Goal: Task Accomplishment & Management: Complete application form

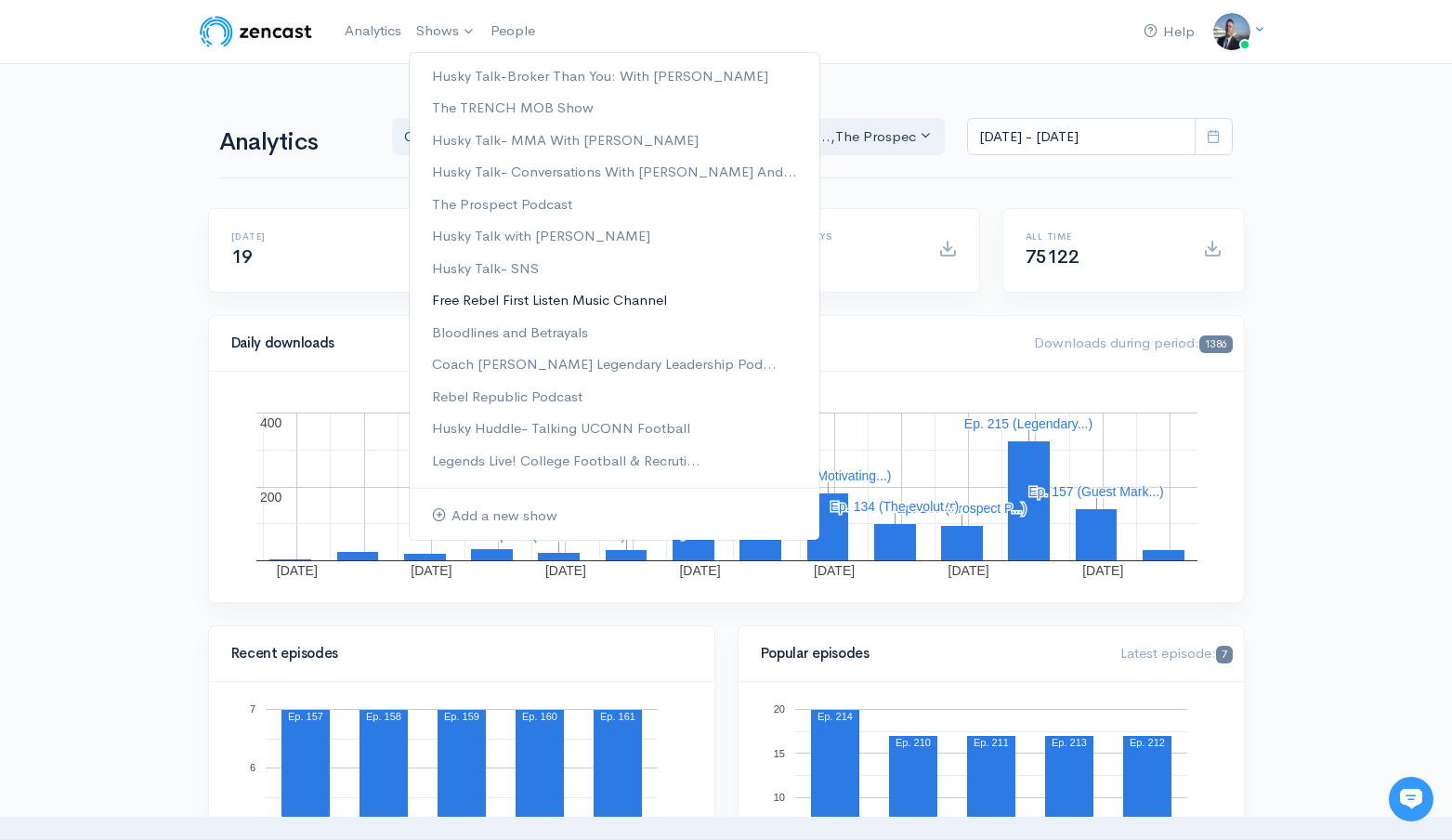
click at [540, 295] on link "Free Rebel First Listen Music Channel" at bounding box center [614, 300] width 409 height 32
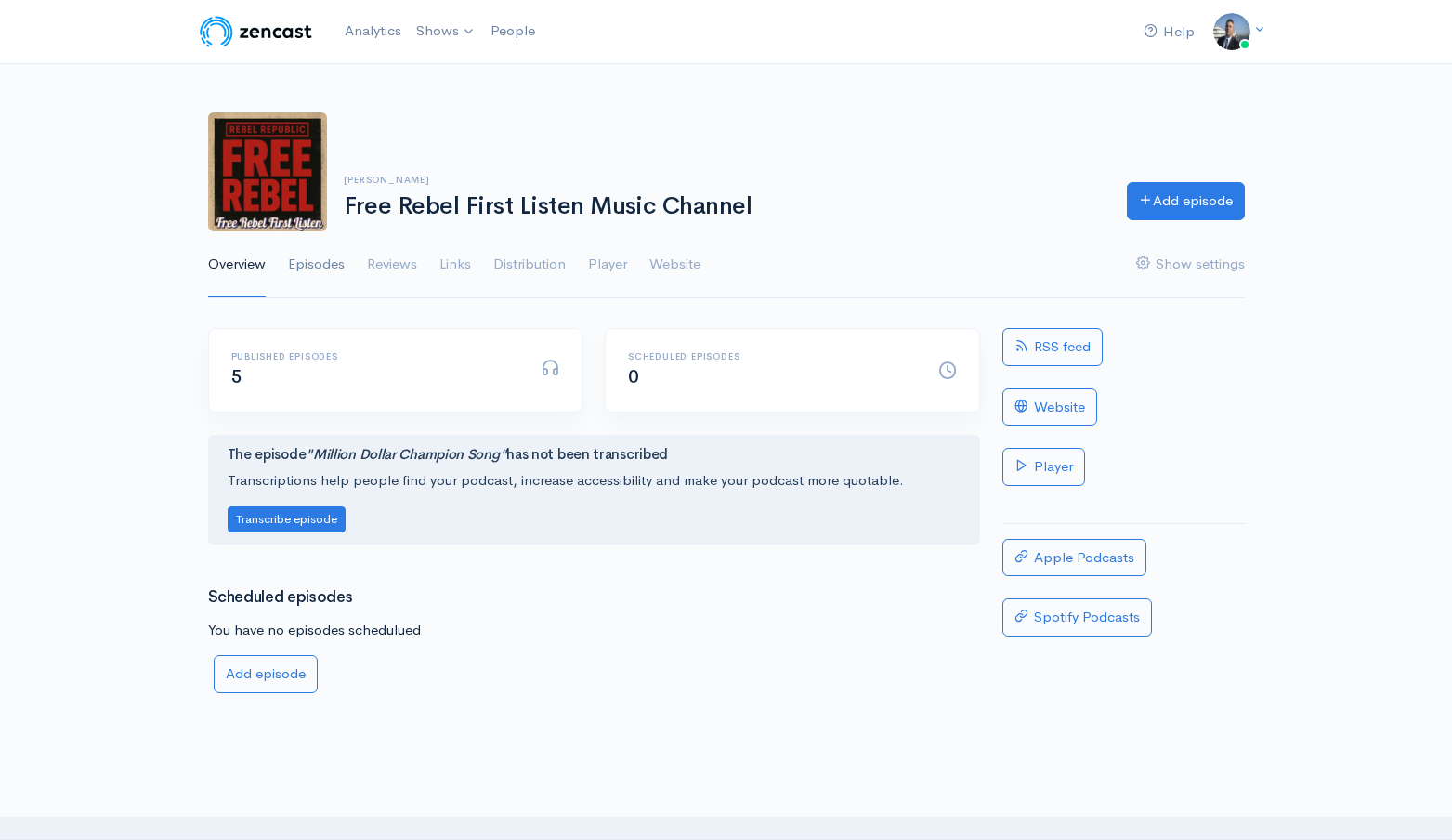
click at [328, 271] on link "Episodes" at bounding box center [316, 264] width 57 height 67
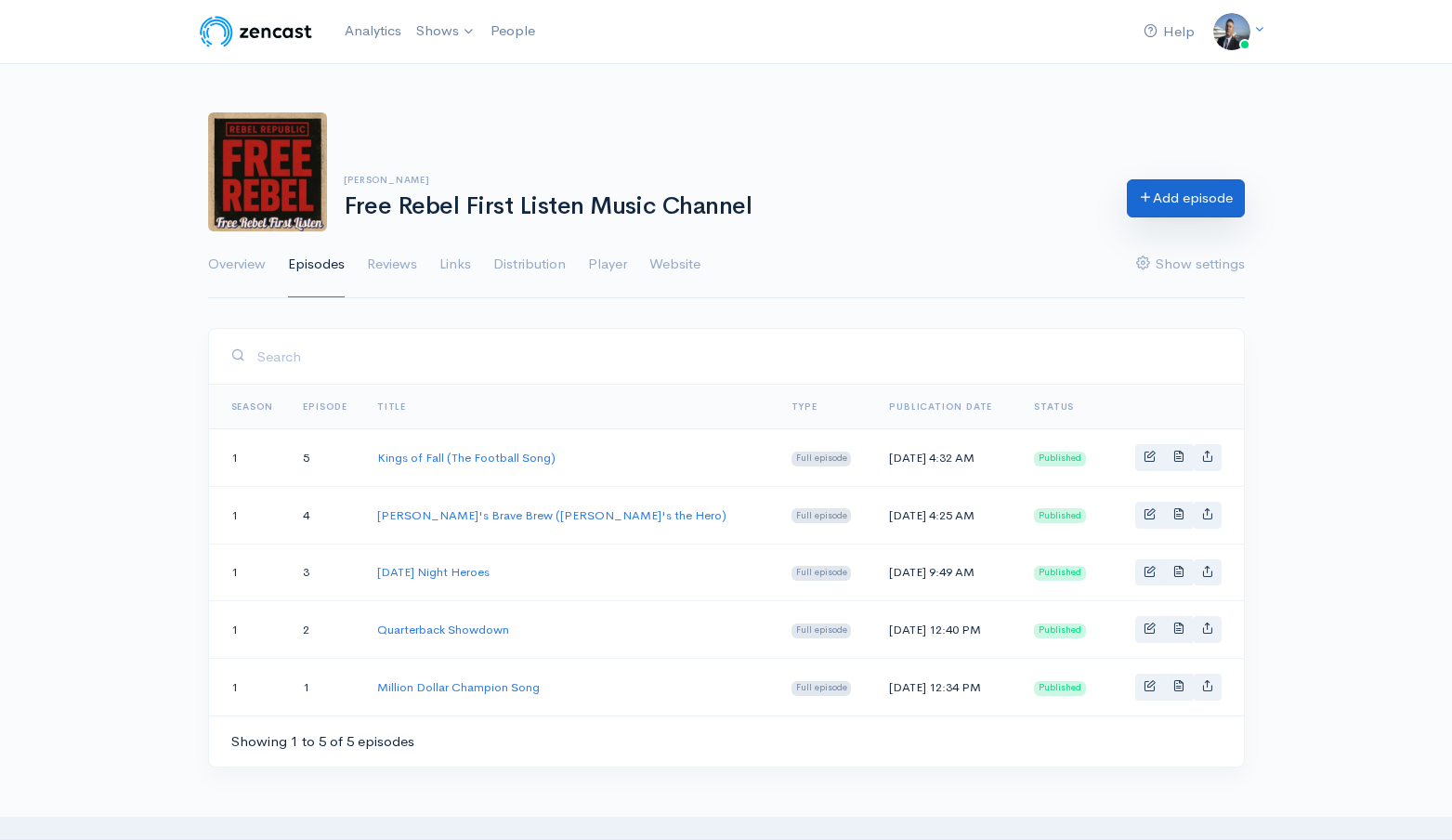
click at [1146, 191] on icon at bounding box center [1146, 197] width 14 height 14
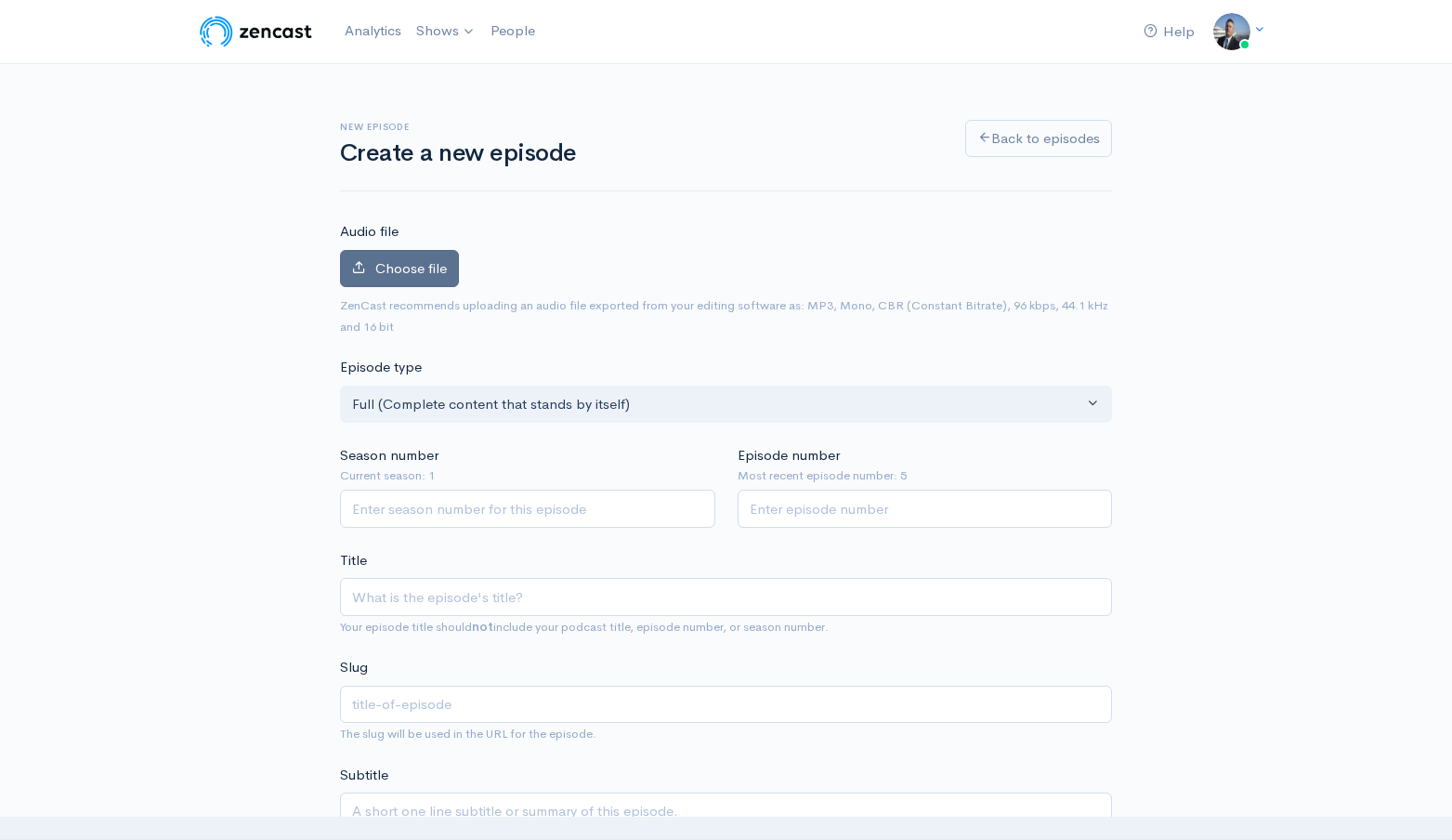
click at [425, 267] on span "Choose file" at bounding box center [410, 268] width 71 height 18
click at [0, 0] on input "Choose file" at bounding box center [0, 0] width 0 height 0
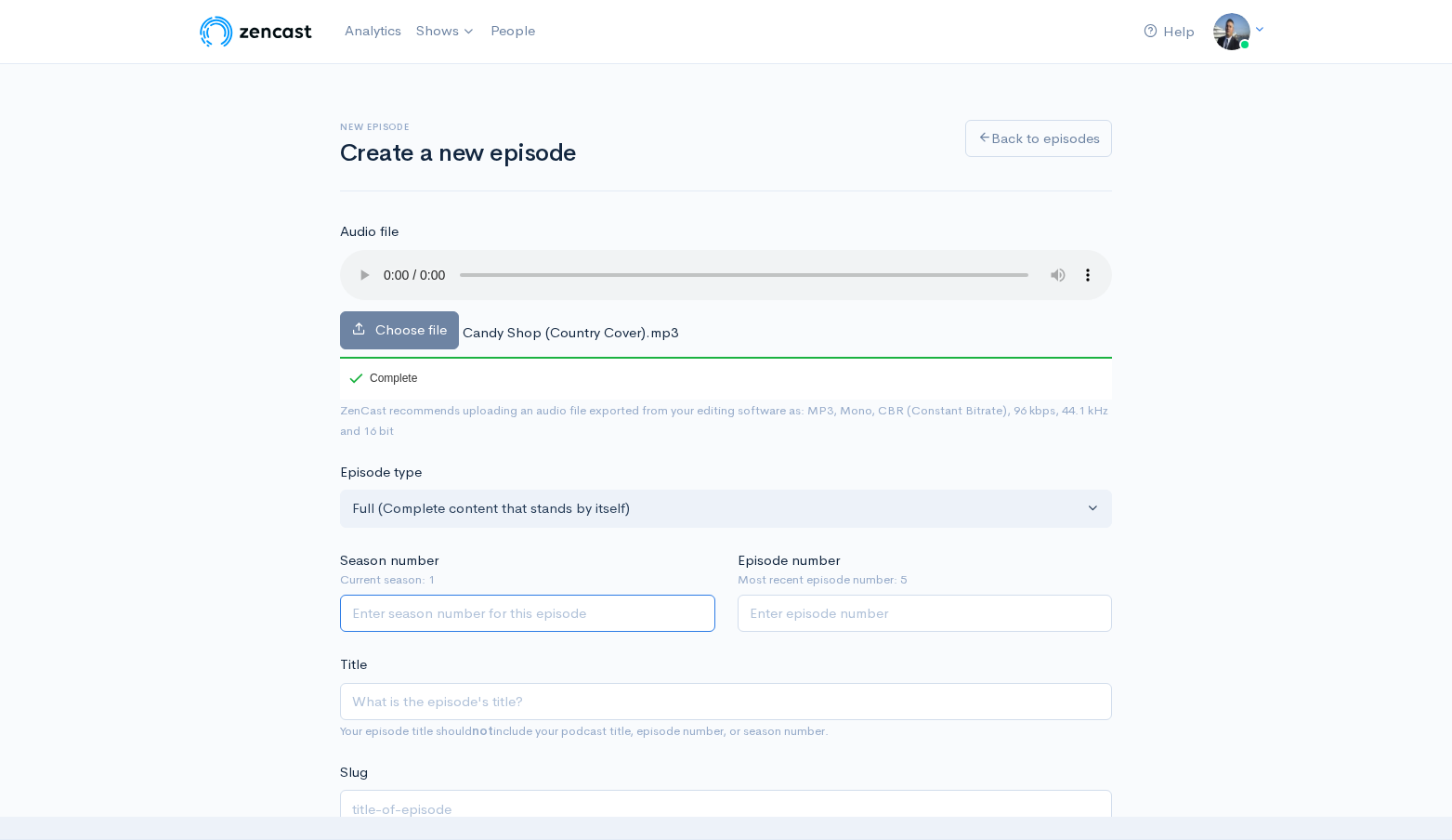
click at [400, 615] on input "Season number" at bounding box center [527, 613] width 375 height 38
type input "1"
click at [794, 617] on input "Episode number" at bounding box center [924, 613] width 375 height 38
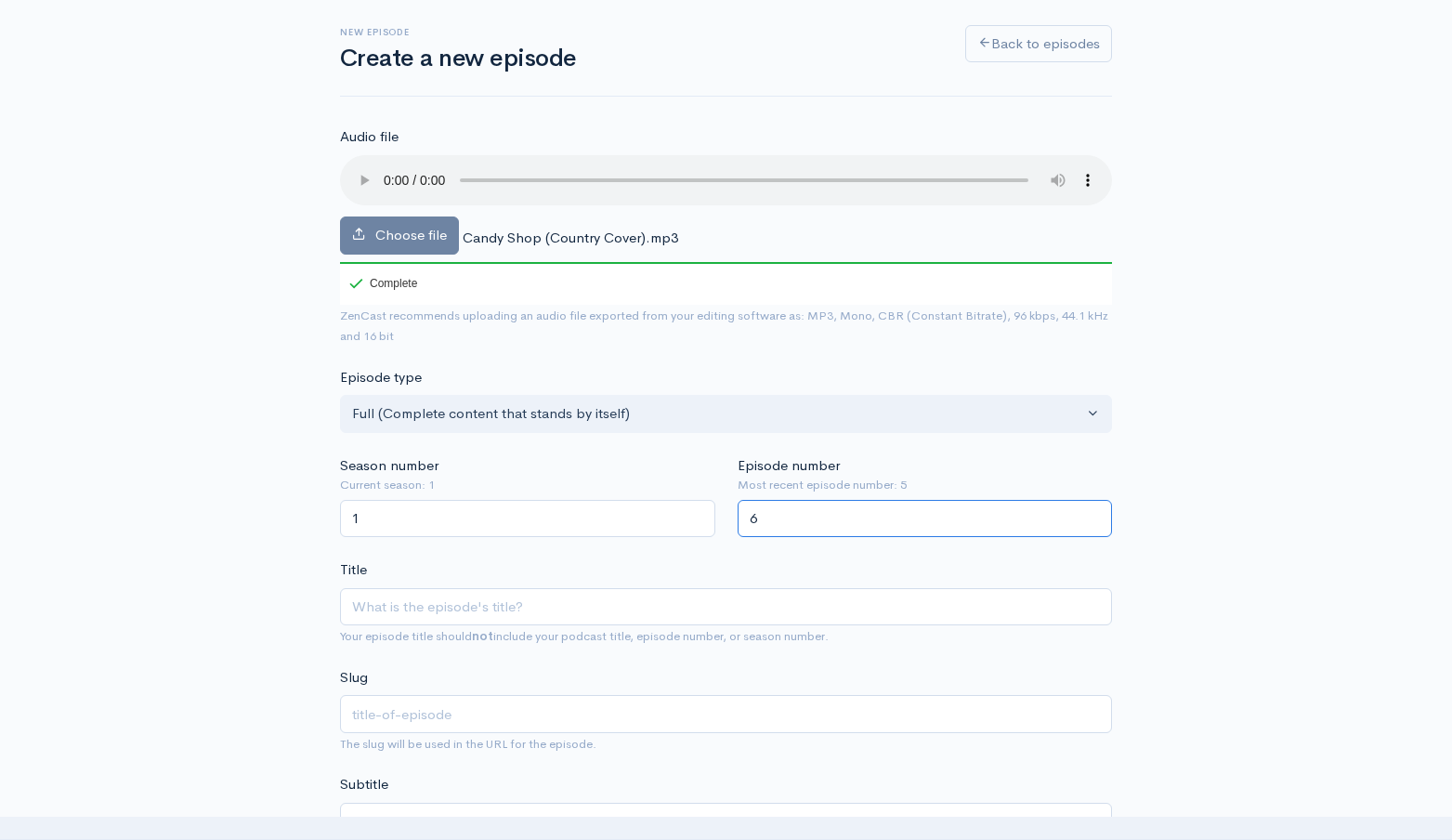
scroll to position [136, 0]
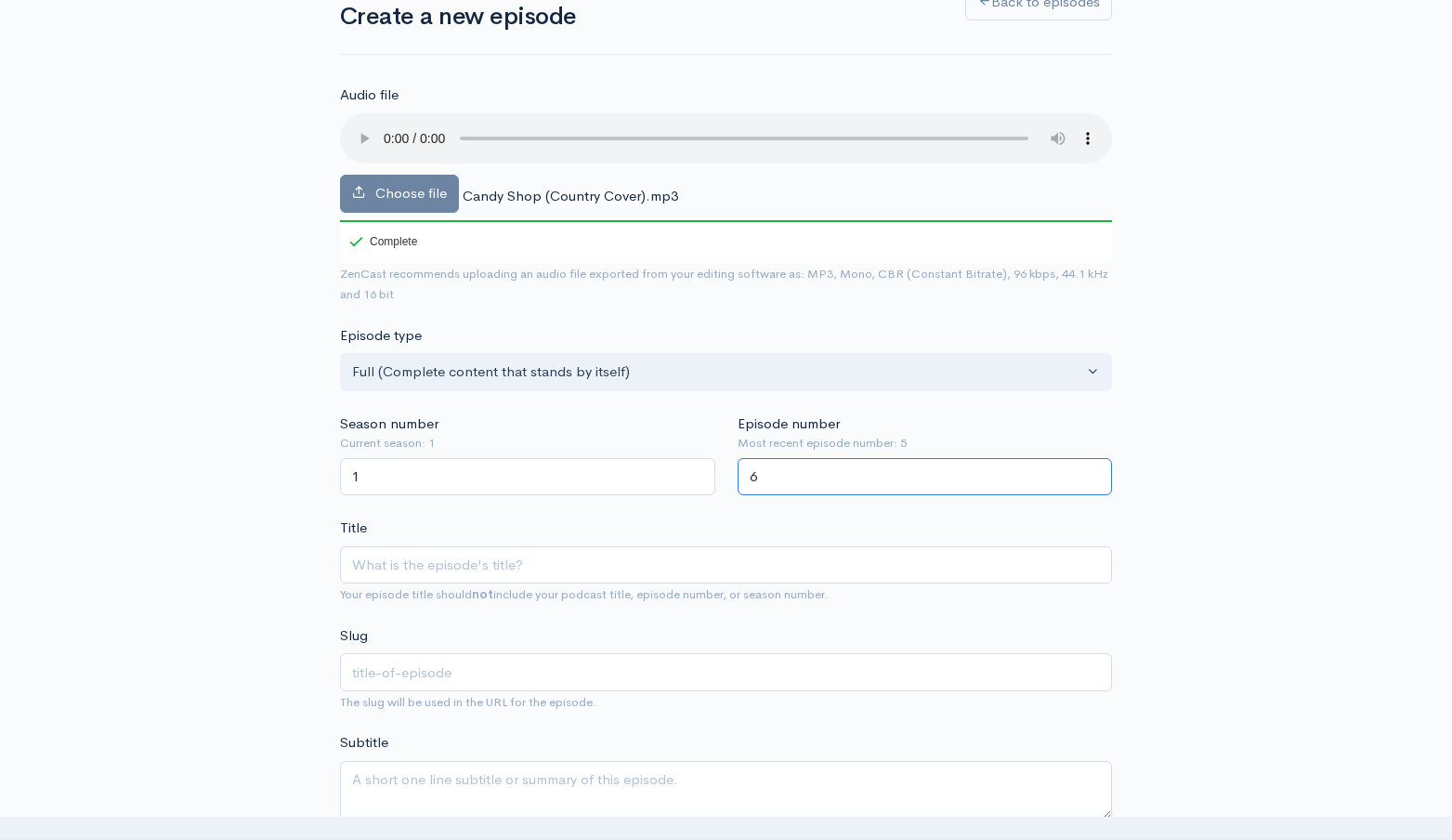
type input "6"
click at [661, 569] on input "Title" at bounding box center [726, 565] width 772 height 38
type input "C"
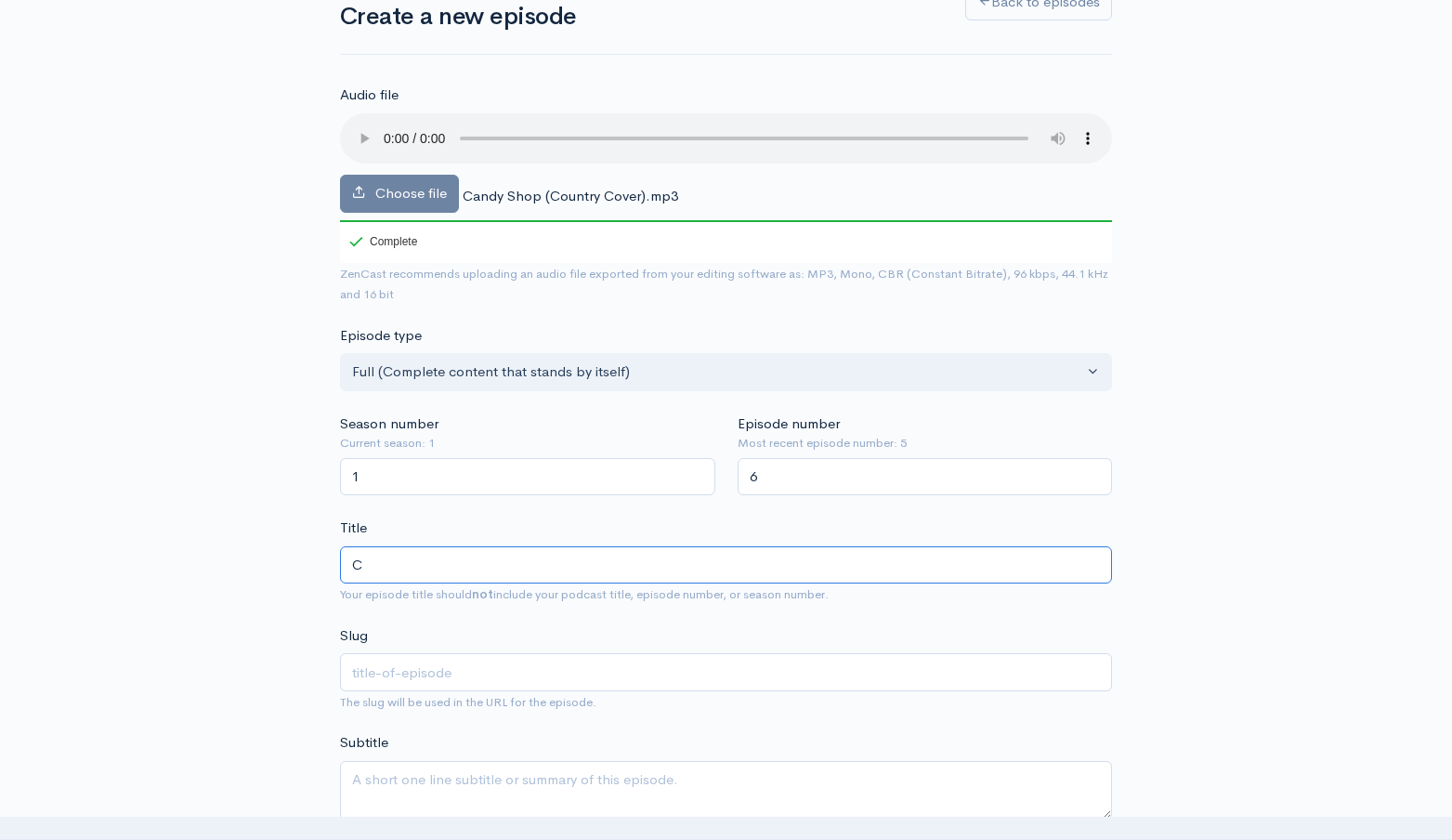
type input "c"
type input "Ca"
type input "ca"
type input "Can"
type input "can"
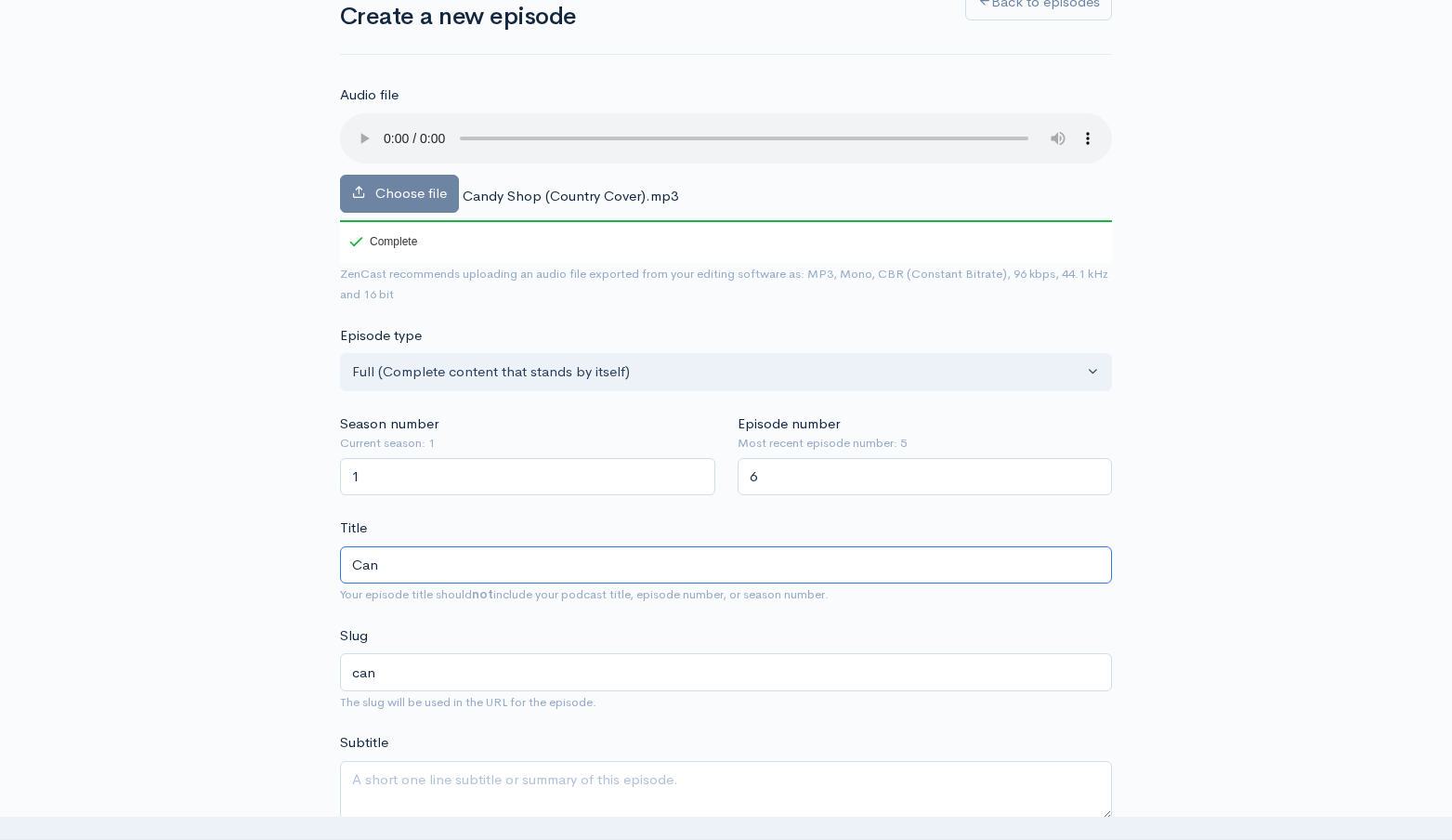
type input "Cand"
type input "cand"
type input "Candy"
type input "candy"
type input "Candy SH"
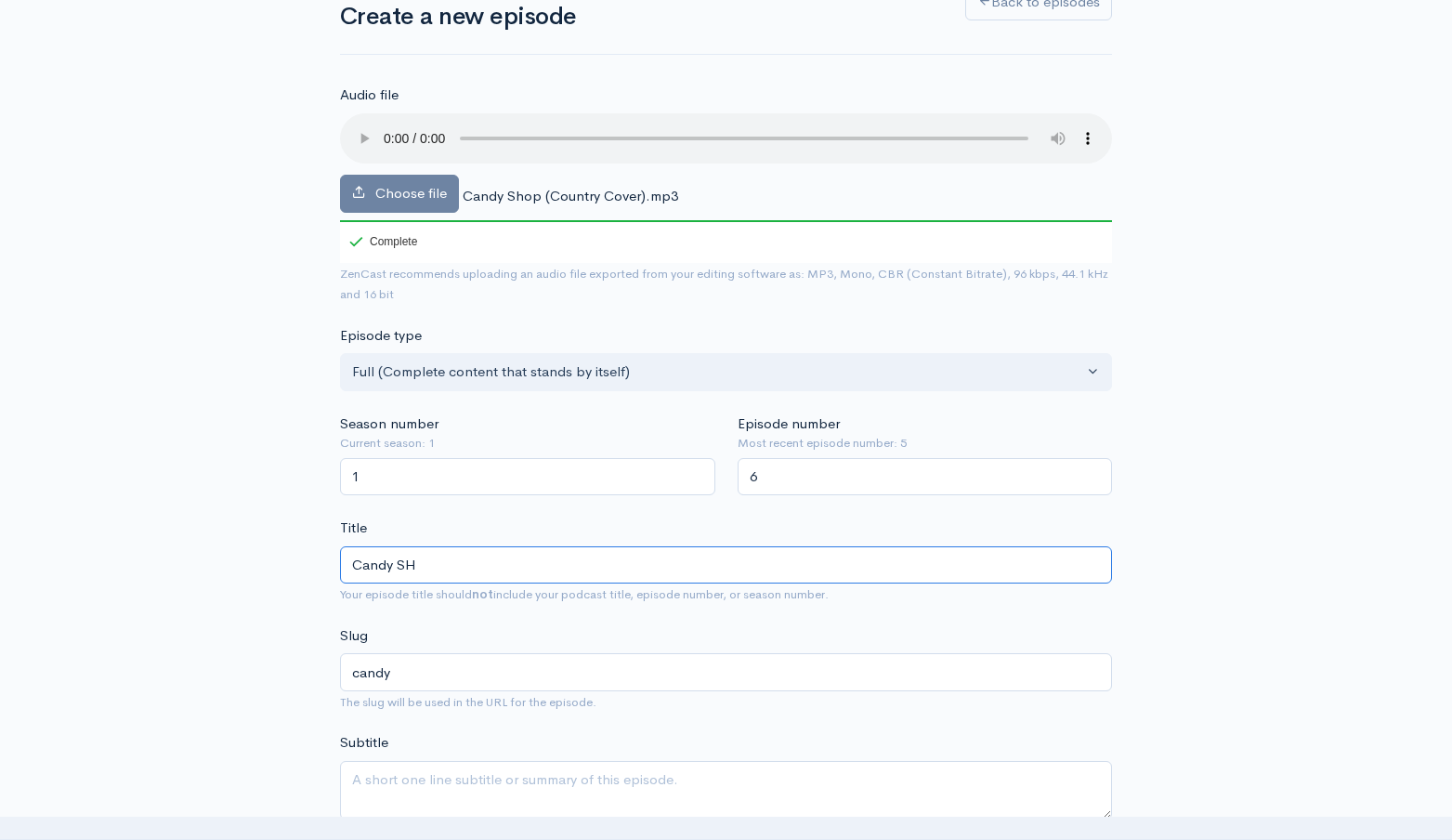
type input "candy-sh"
type input "Candy SHo"
type input "candy-sho"
type input "Candy SHop"
type input "candy-shop"
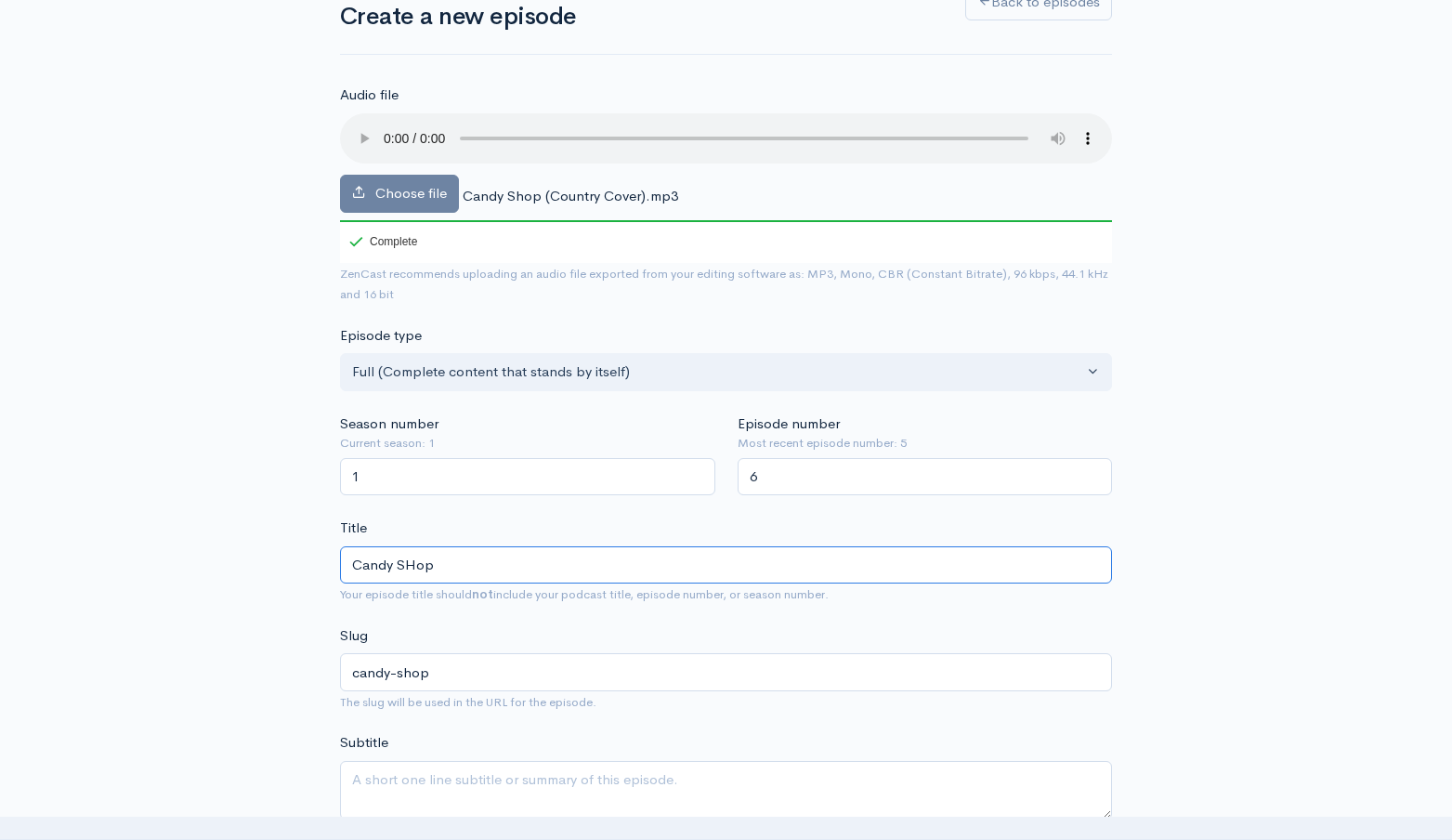
type input "Candy SHo"
type input "candy-sho"
type input "Candy SH"
type input "candy-sh"
type input "Candy S"
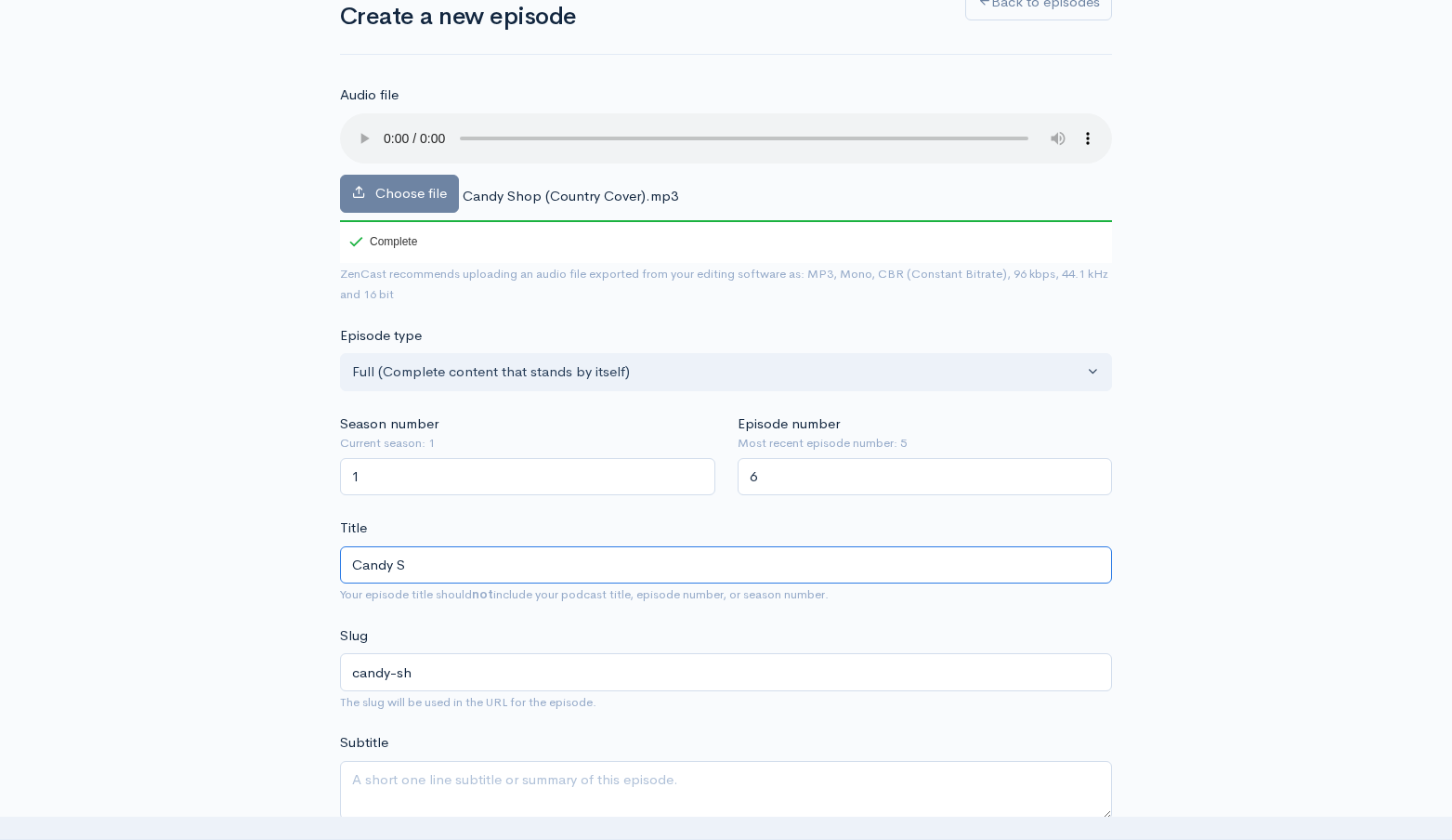
type input "candy-s"
type input "Candy Sh"
type input "candy-sh"
type input "Candy Sho"
type input "candy-sho"
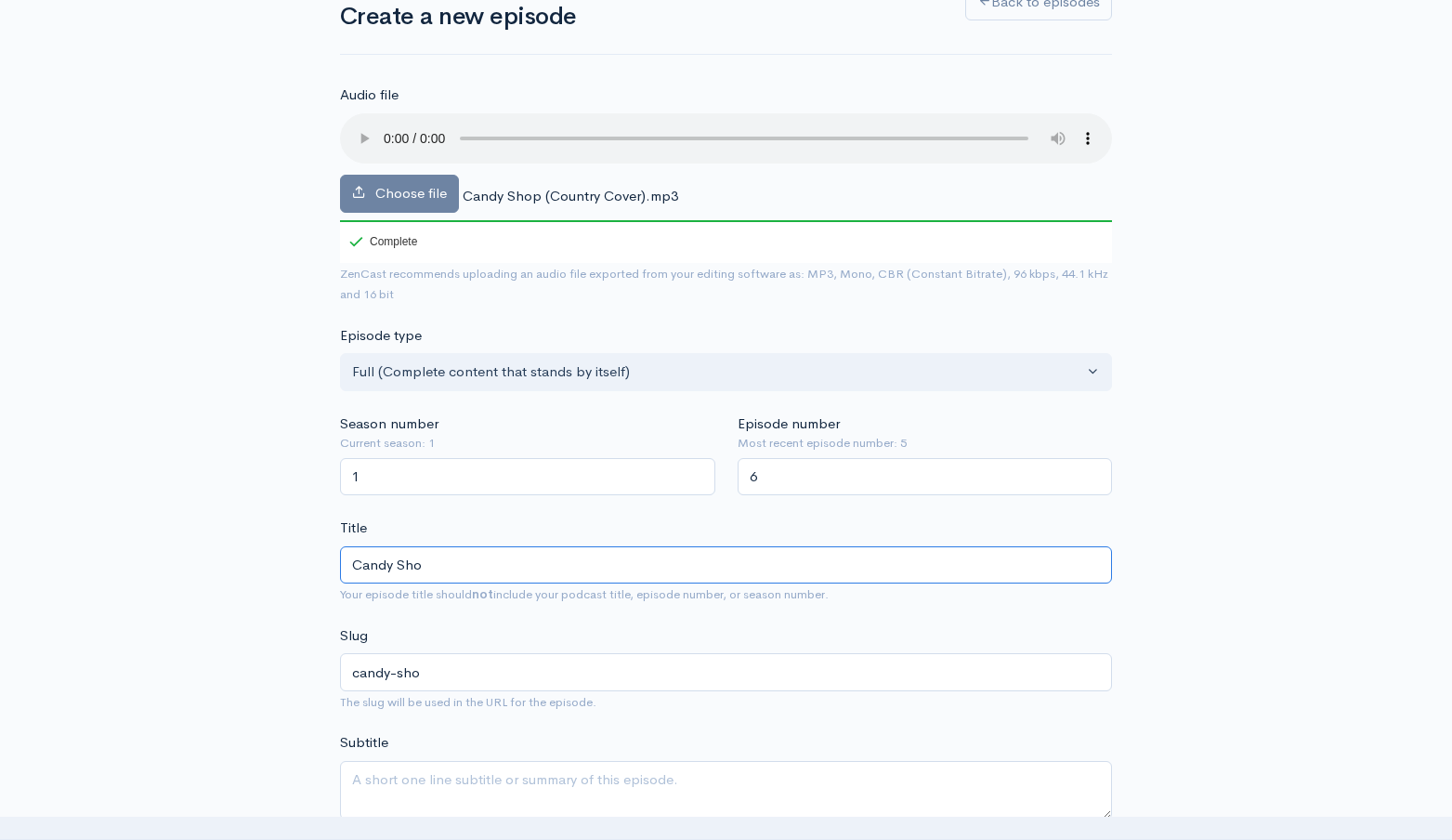
type input "Candy Shop"
type input "candy-shop"
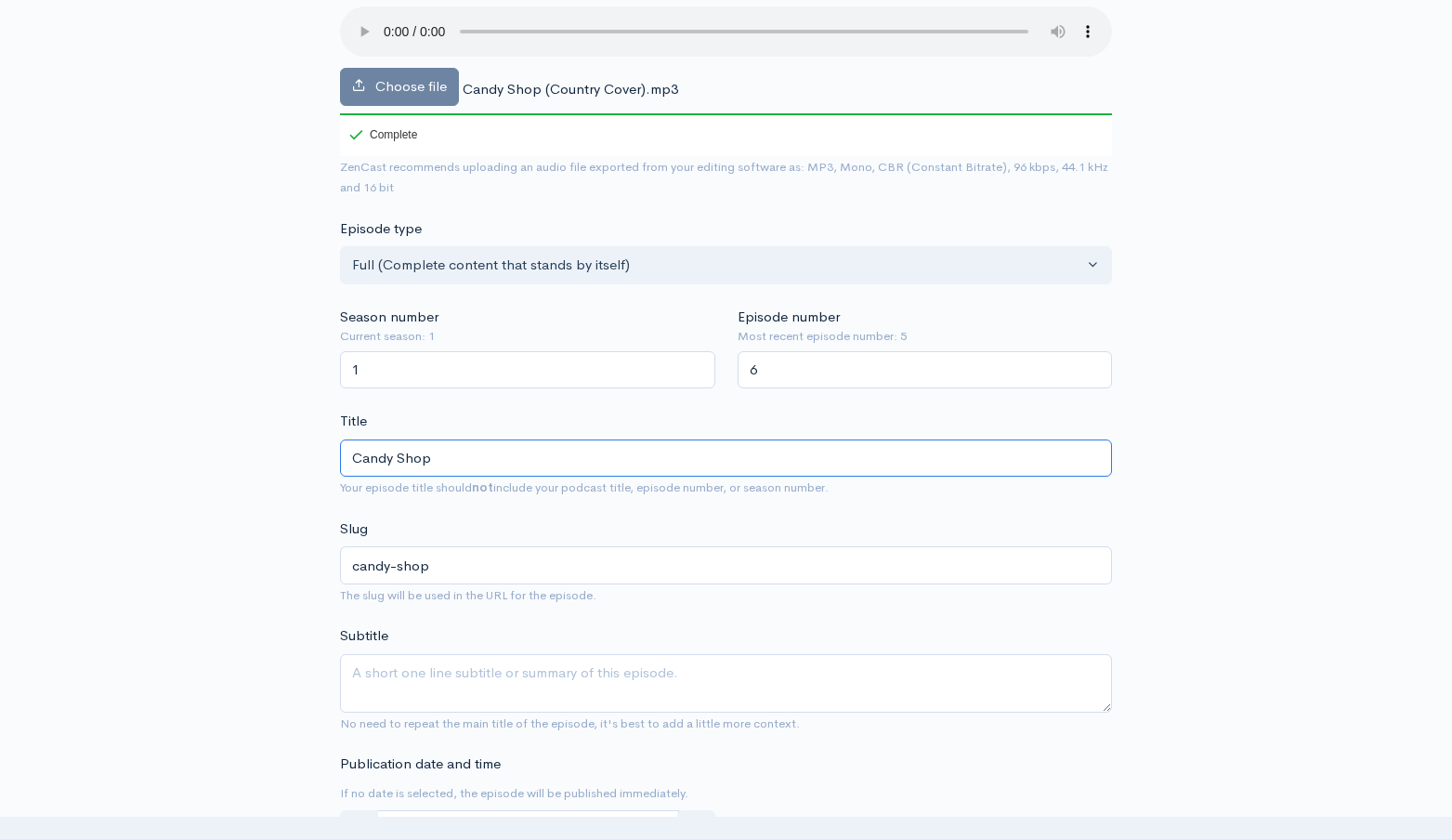
scroll to position [430, 0]
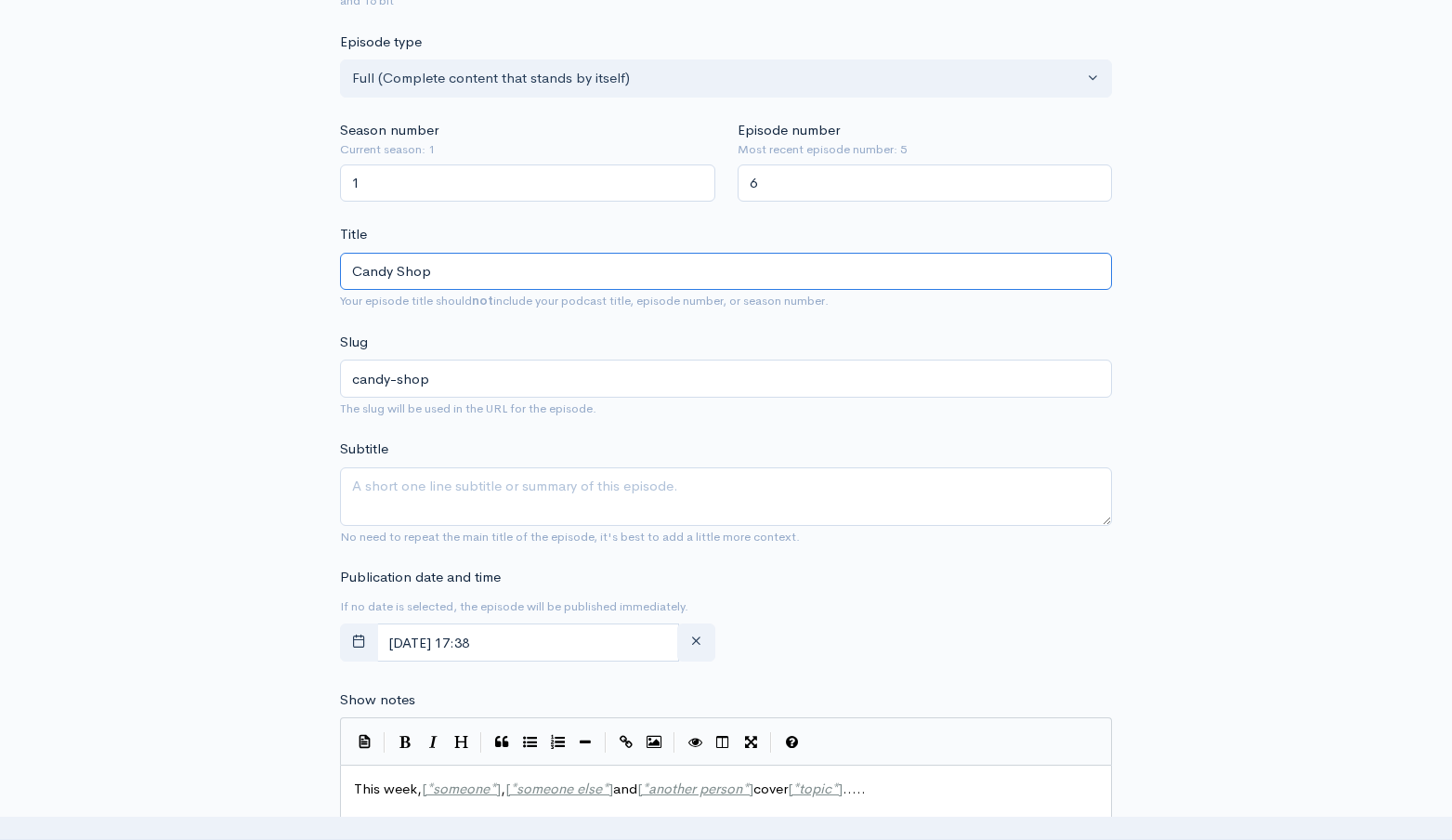
type input "Candy Shop"
click at [491, 290] on span "Your episode title should not include your podcast title, episode number, or se…" at bounding box center [726, 301] width 772 height 22
click at [494, 279] on input "Candy Shop" at bounding box center [726, 271] width 772 height 38
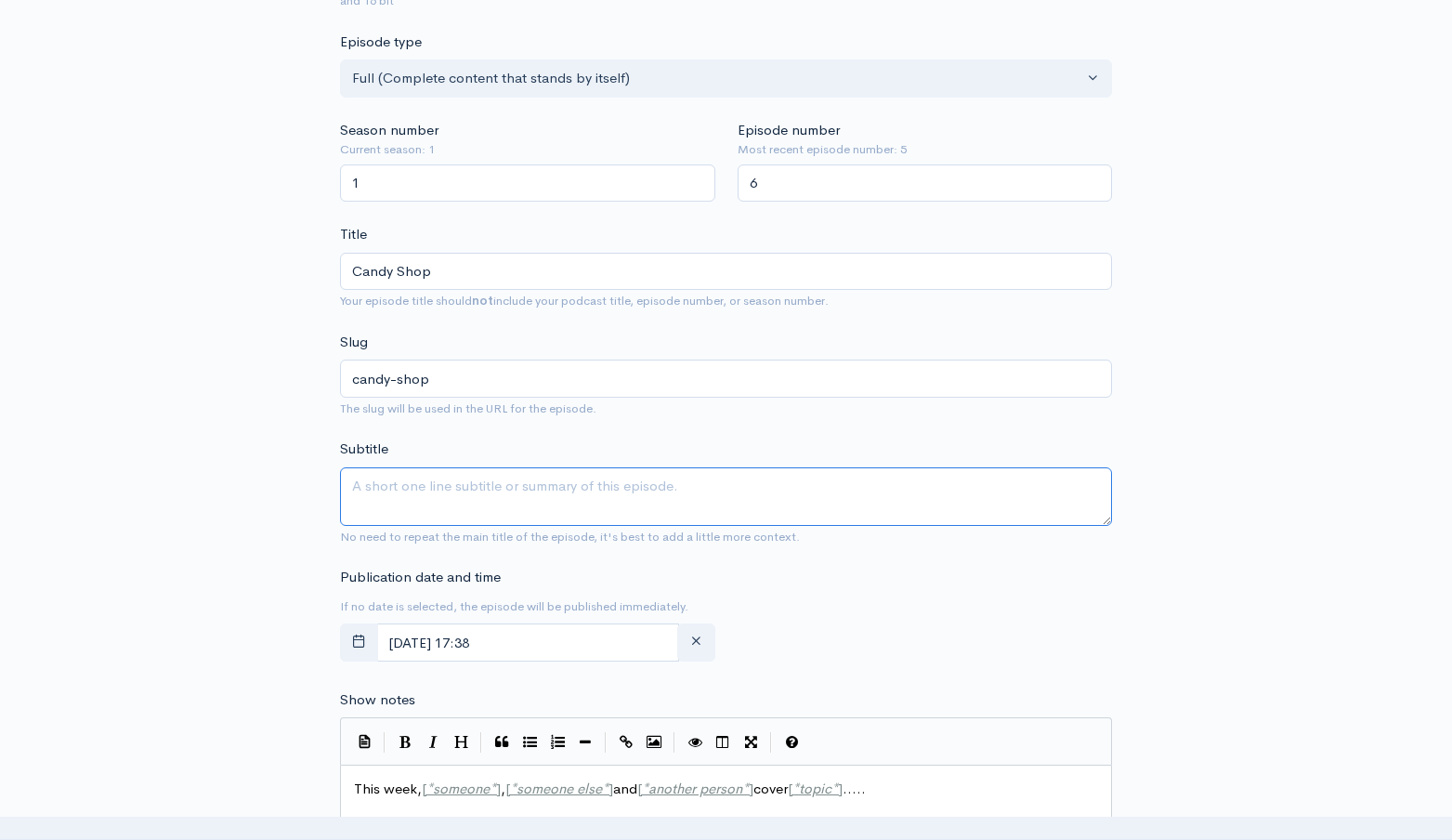
click at [465, 510] on textarea "Subtitle" at bounding box center [726, 496] width 772 height 59
paste textarea "Candy Shop"
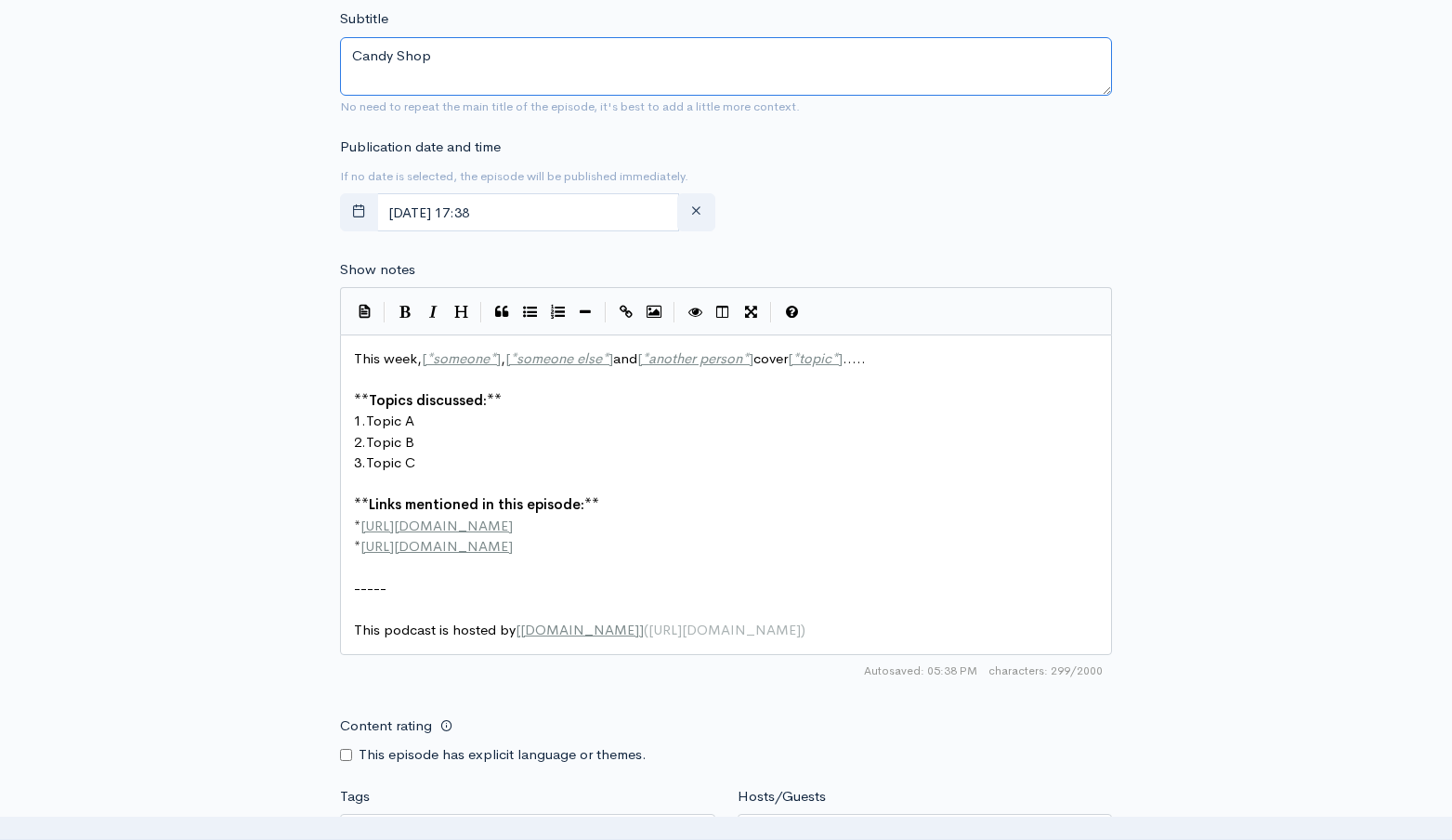
scroll to position [997, 0]
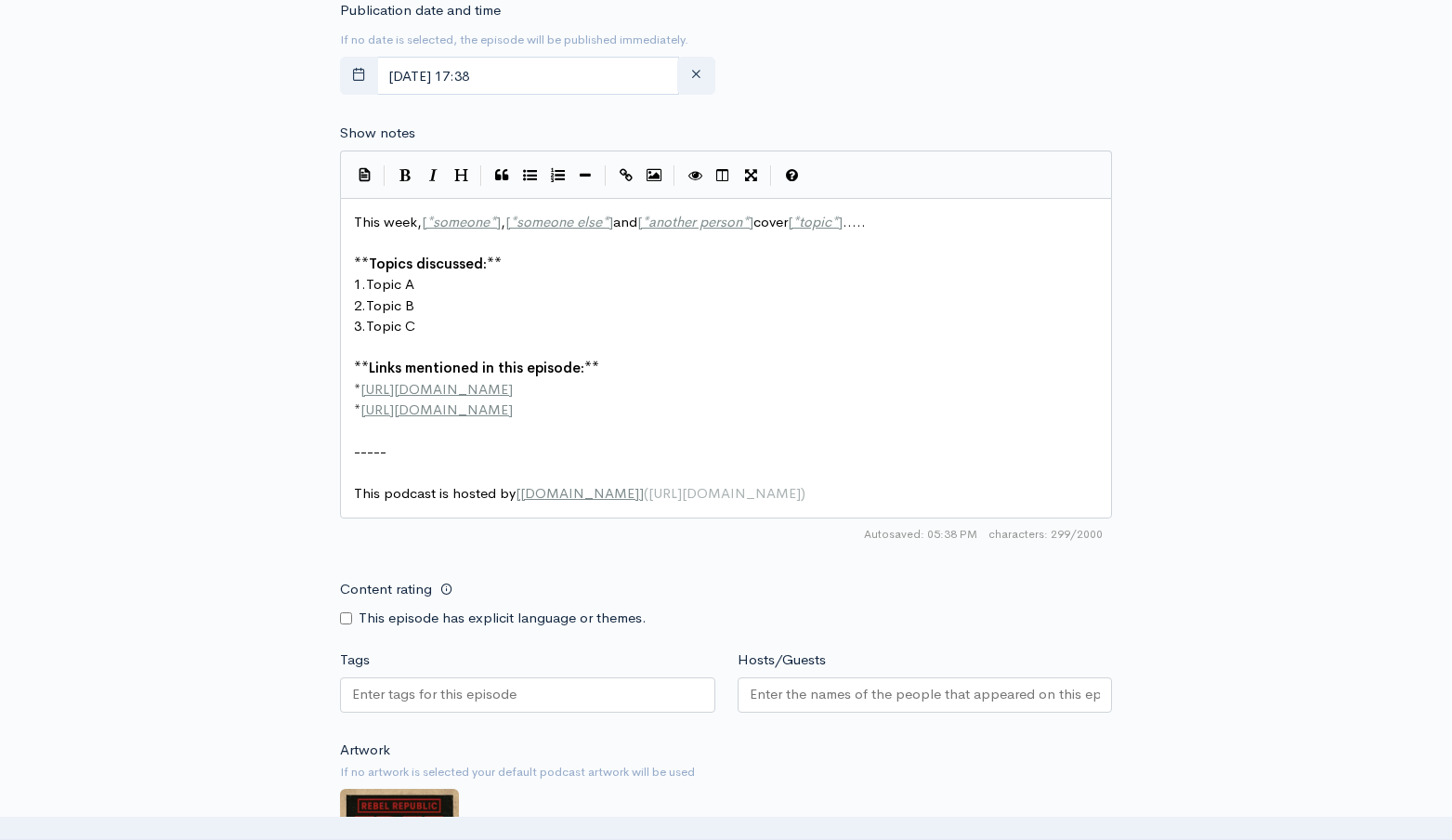
type textarea "Candy Shop"
drag, startPoint x: 903, startPoint y: 268, endPoint x: 902, endPoint y: 256, distance: 12.0
click at [902, 265] on pre "** Topics discussed: **" at bounding box center [726, 264] width 752 height 22
type textarea ":**"
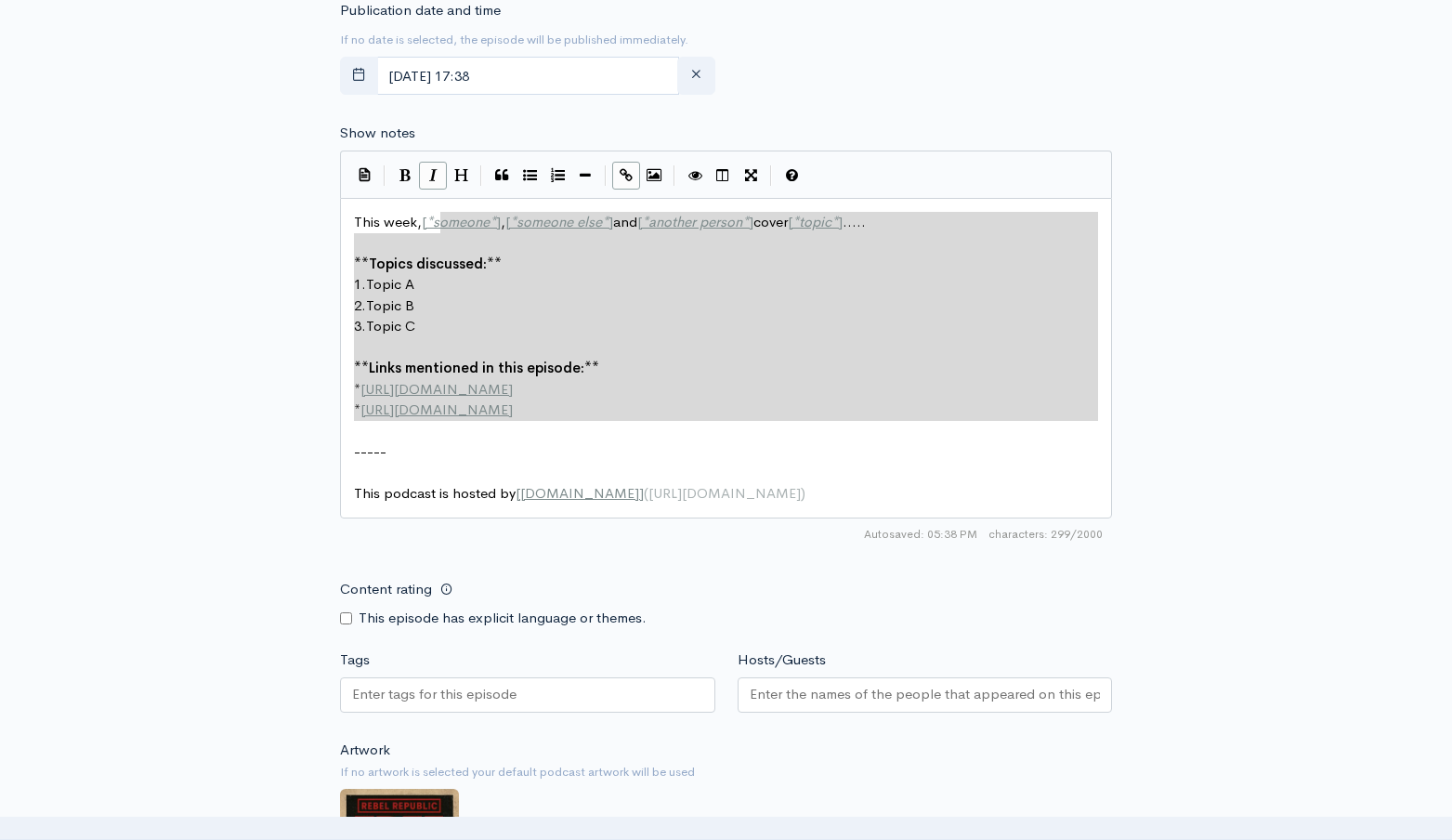
type textarea "This week, [*someone*], [*someone else*] and [*another person*] cover [*topic*]…"
drag, startPoint x: 655, startPoint y: 439, endPoint x: 360, endPoint y: 211, distance: 372.8
paste textarea
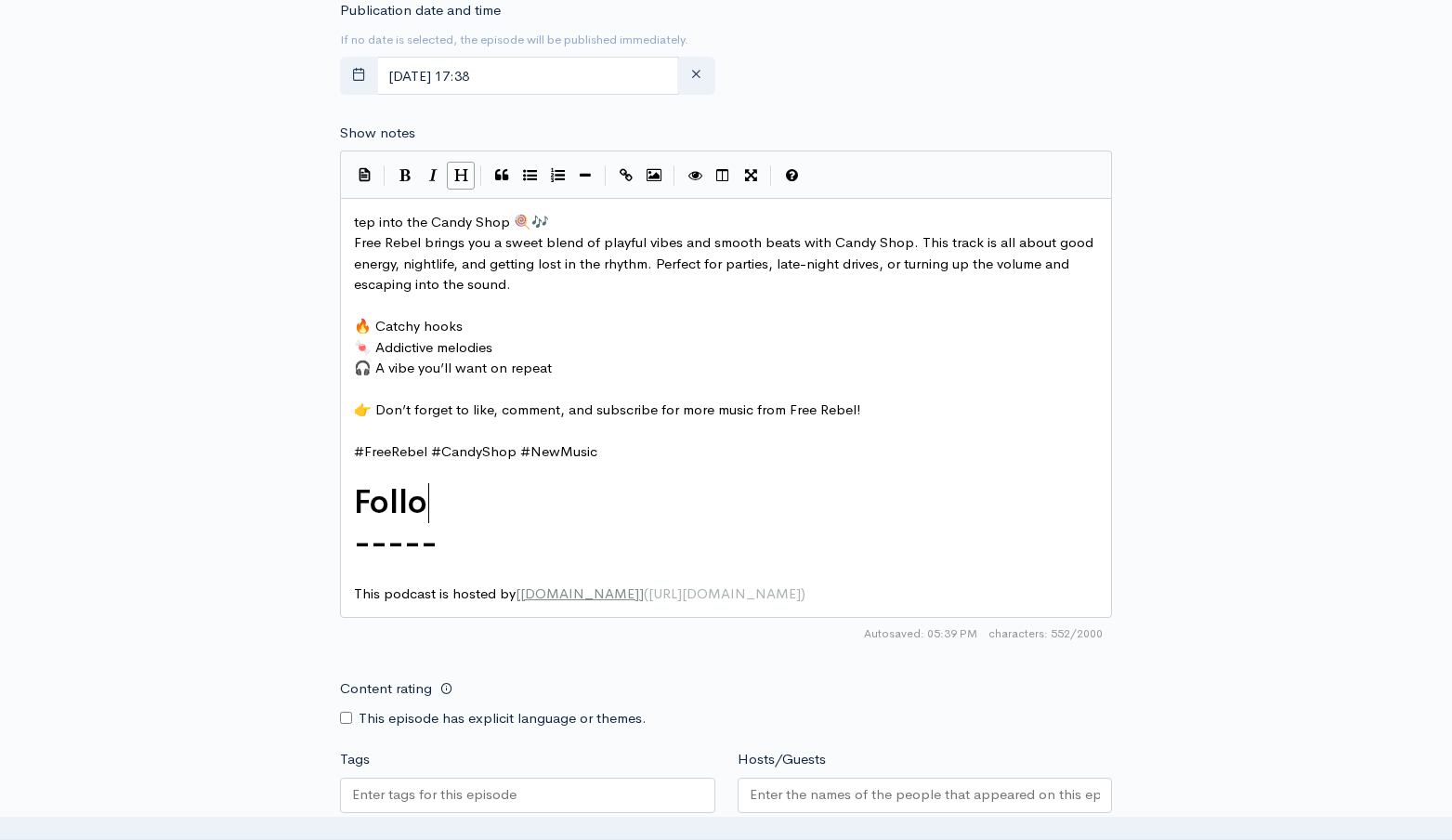
scroll to position [7, 40]
type textarea "Follow for More"
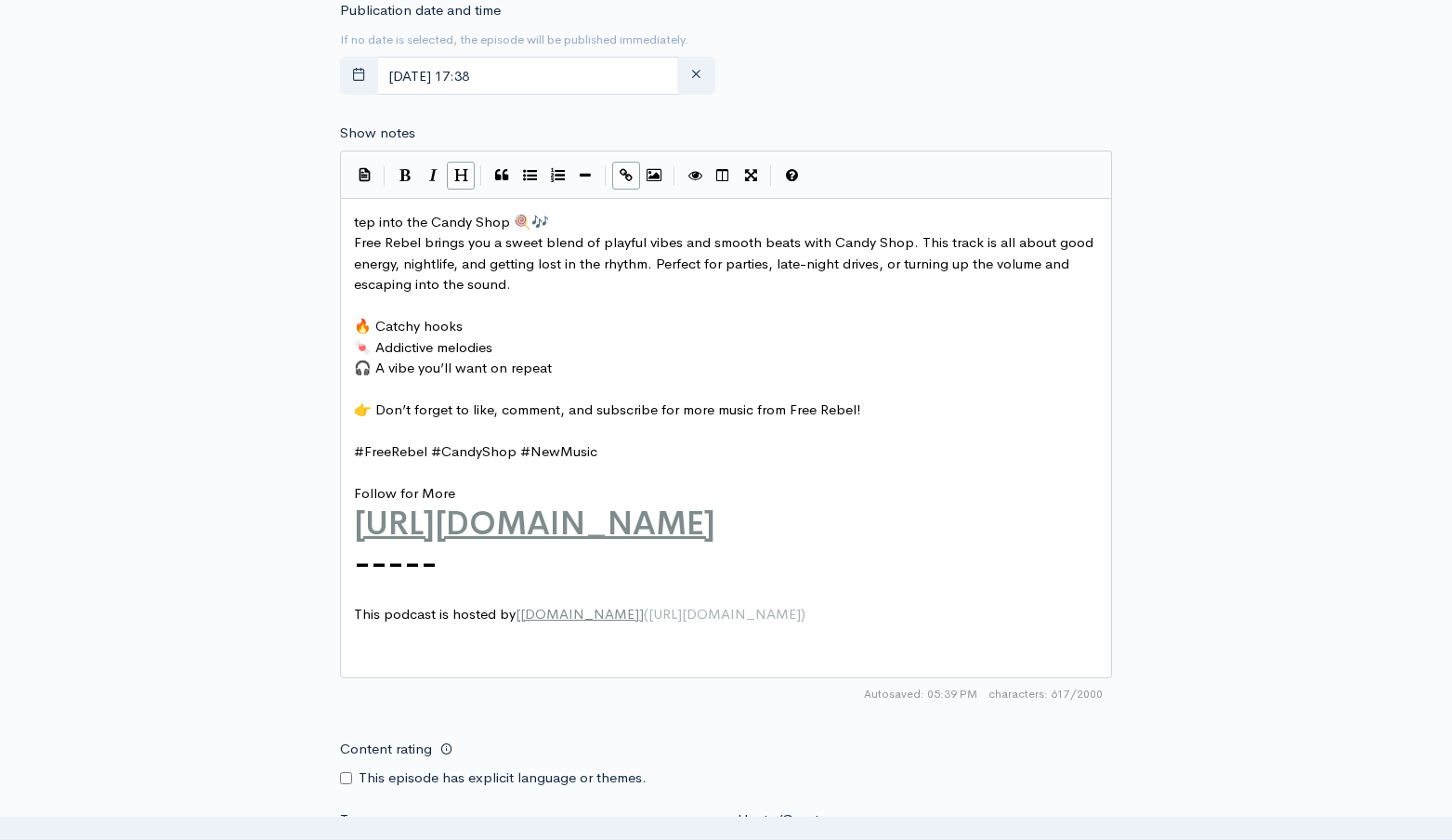
click at [1156, 444] on div "New episode Create a new episode Back to episodes Audio file Choose file Candy …" at bounding box center [726, 183] width 1059 height 2233
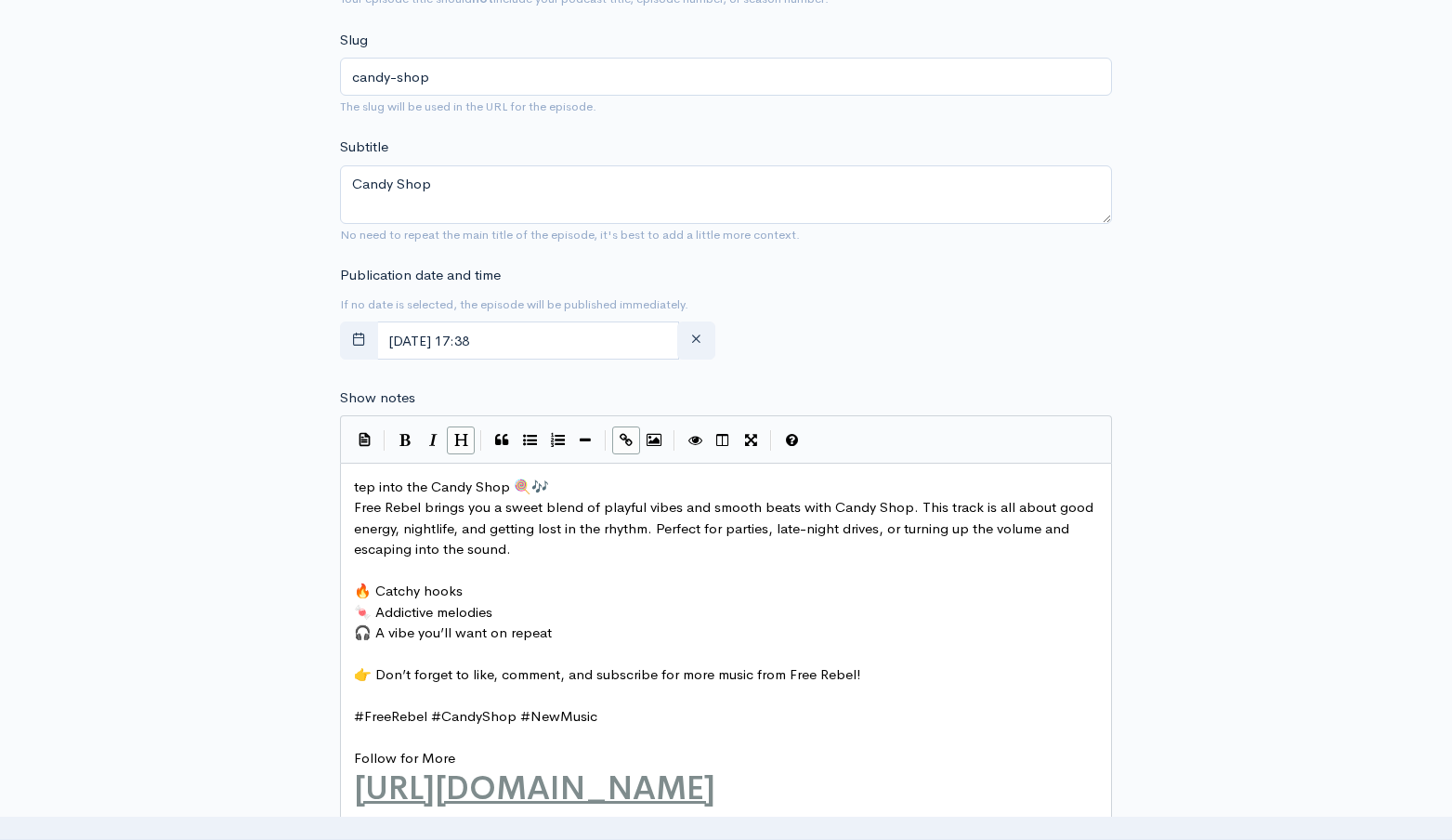
scroll to position [1310, 0]
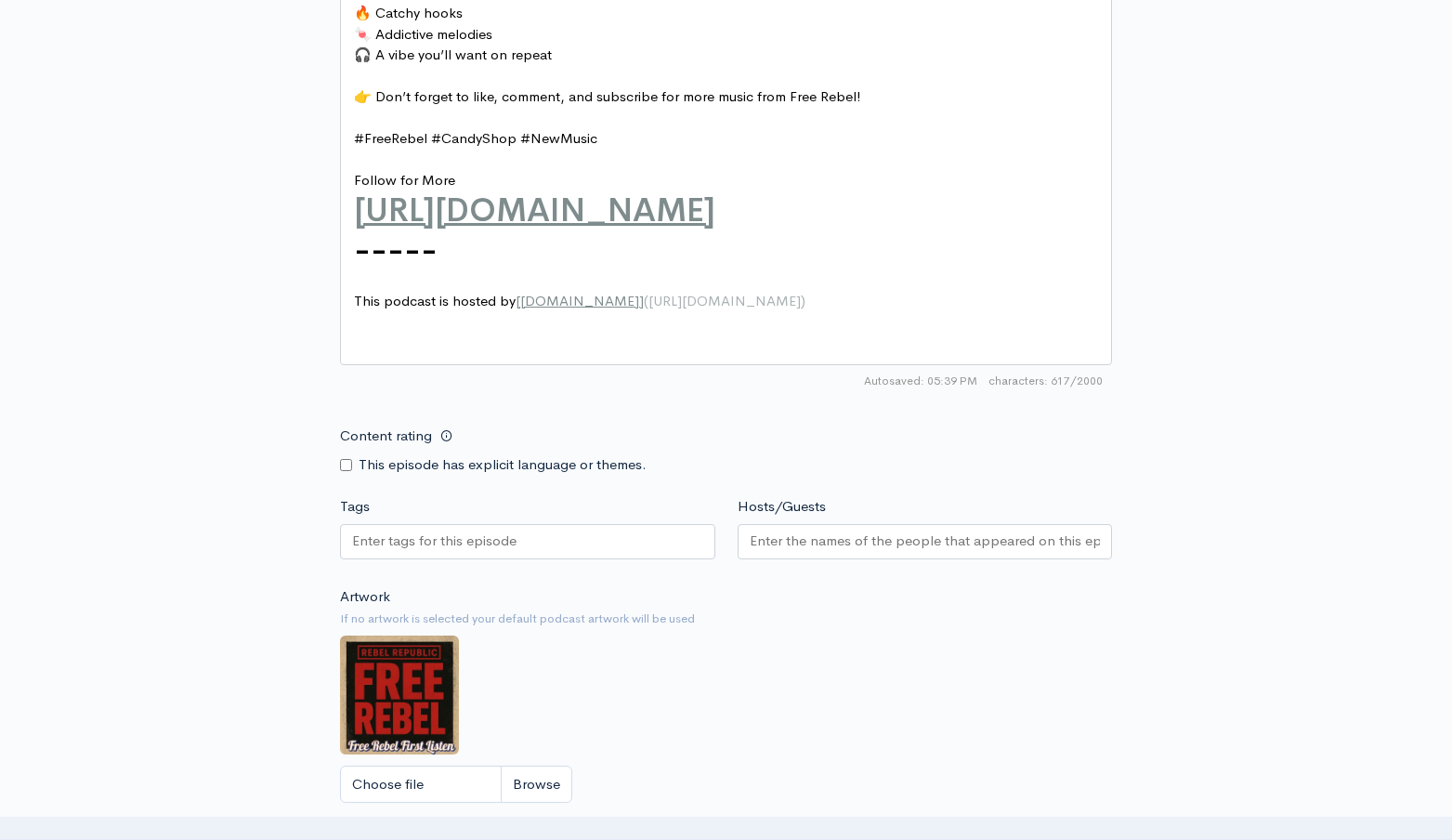
click at [529, 550] on div at bounding box center [527, 541] width 375 height 35
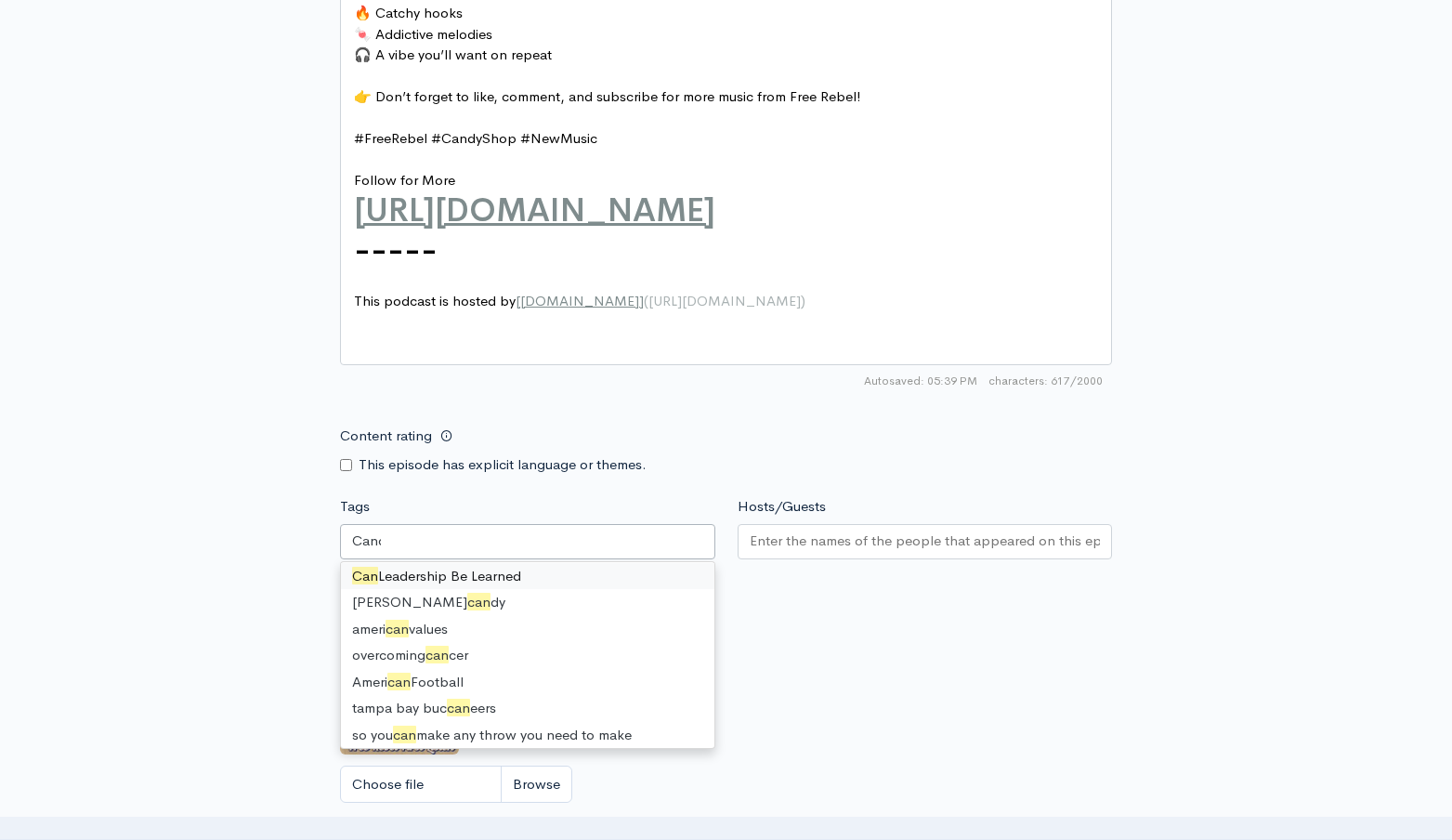
scroll to position [0, 0]
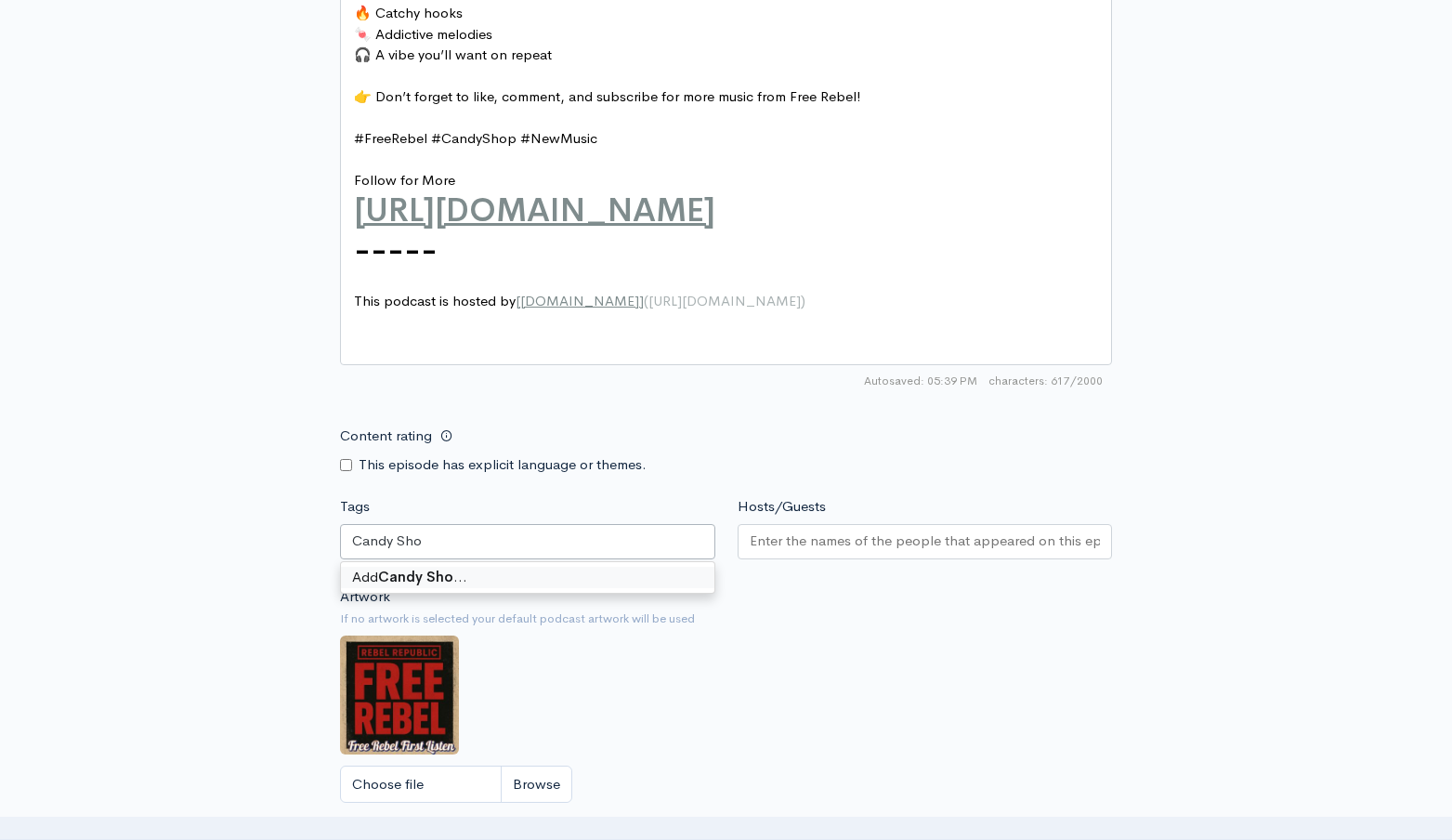
type input "Candy Shop"
type input "50 center"
type input "cover songs"
type input "country music"
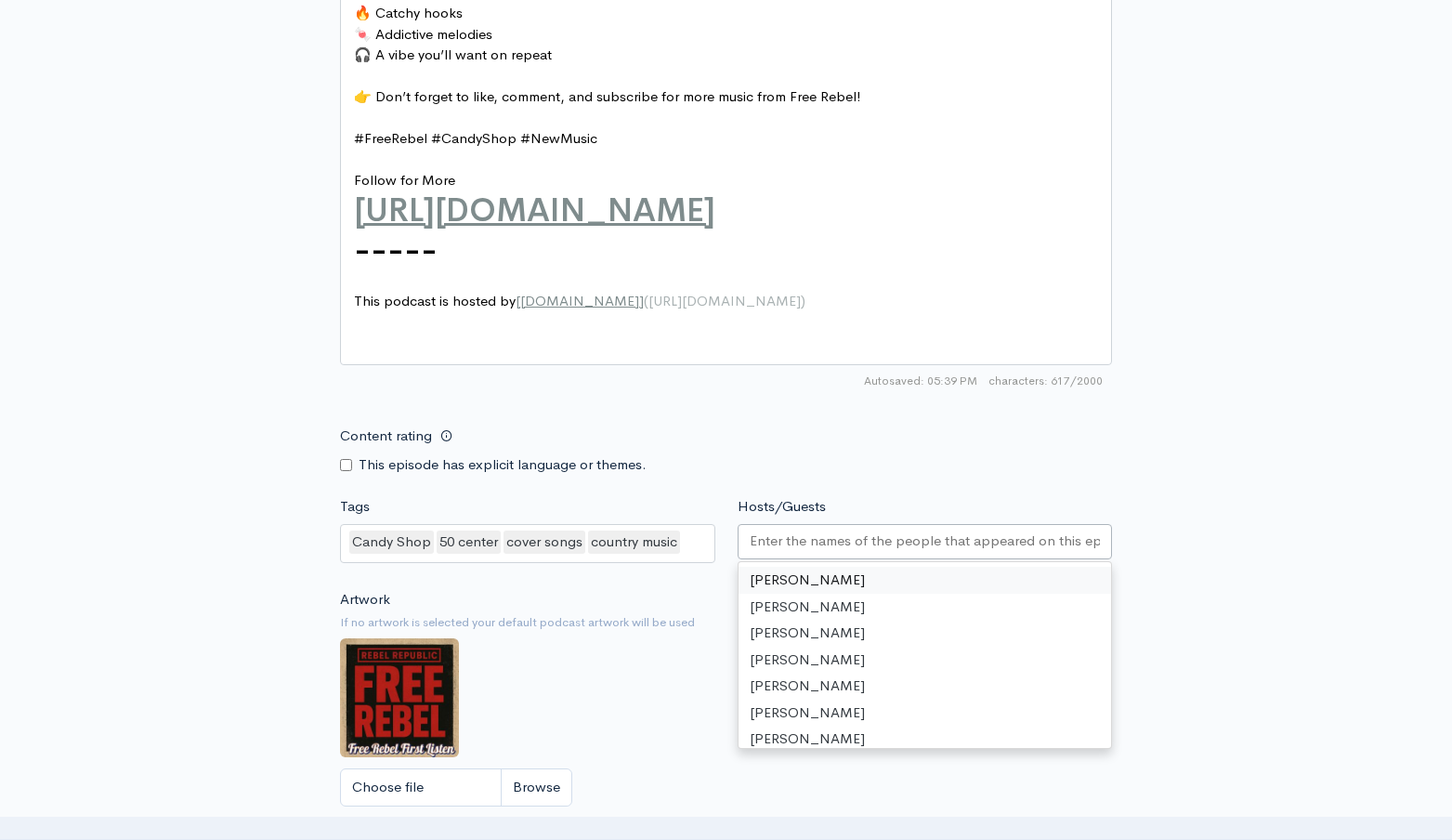
click at [783, 530] on div at bounding box center [924, 541] width 375 height 35
click at [809, 424] on div "Content rating This episode has explicit language or themes." at bounding box center [726, 446] width 794 height 59
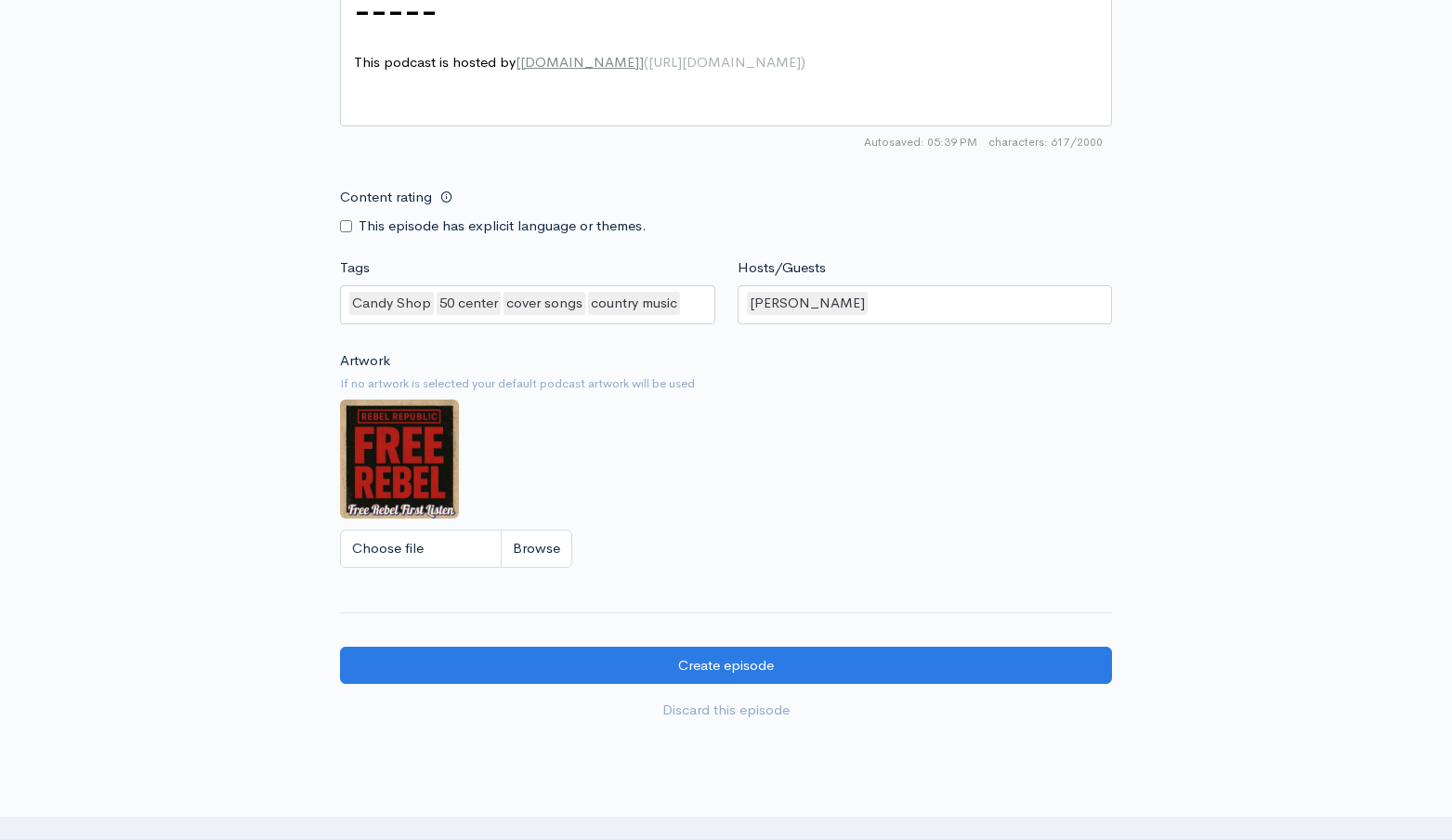
scroll to position [1702, 0]
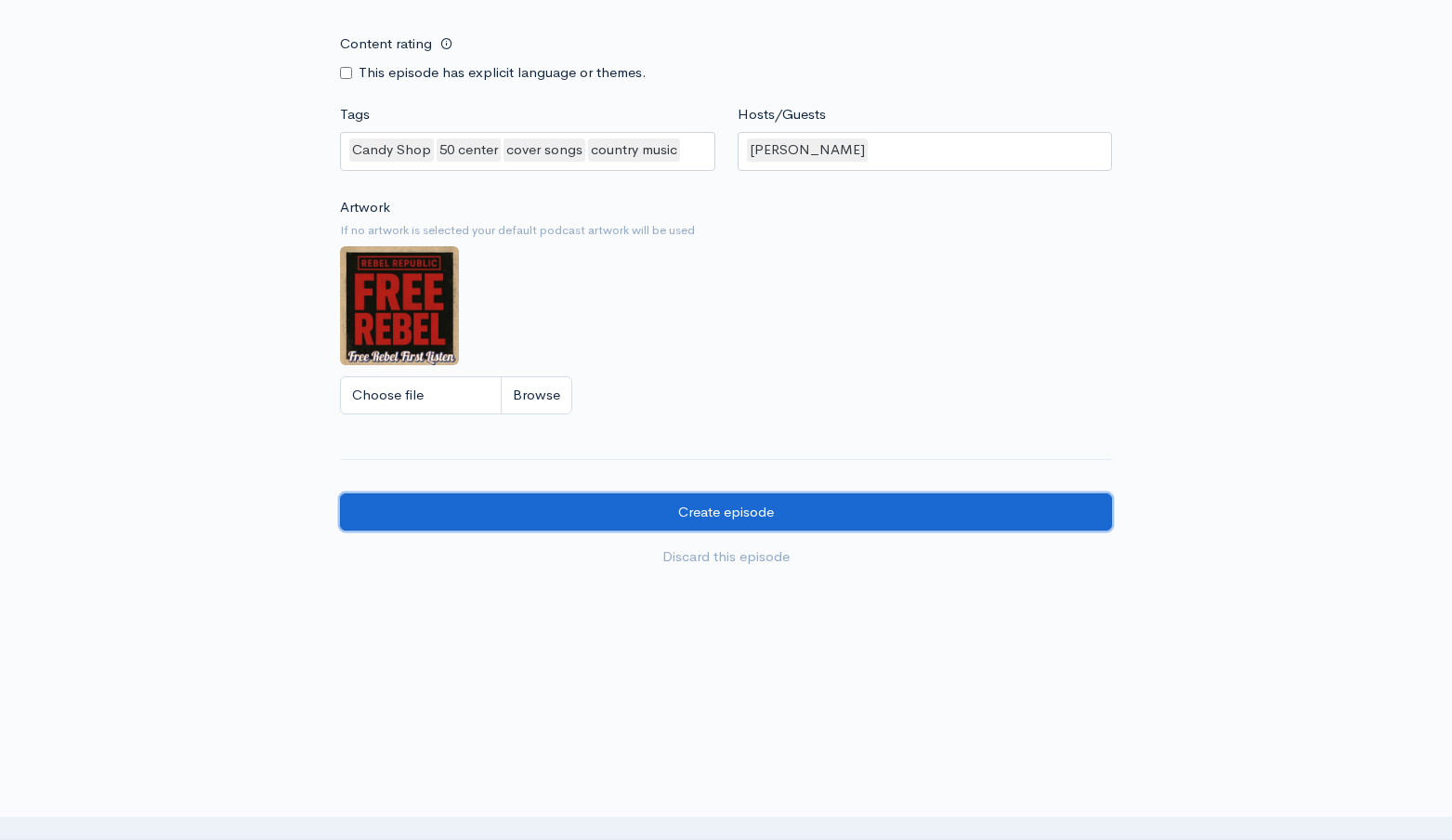
click at [755, 509] on input "Create episode" at bounding box center [726, 512] width 772 height 38
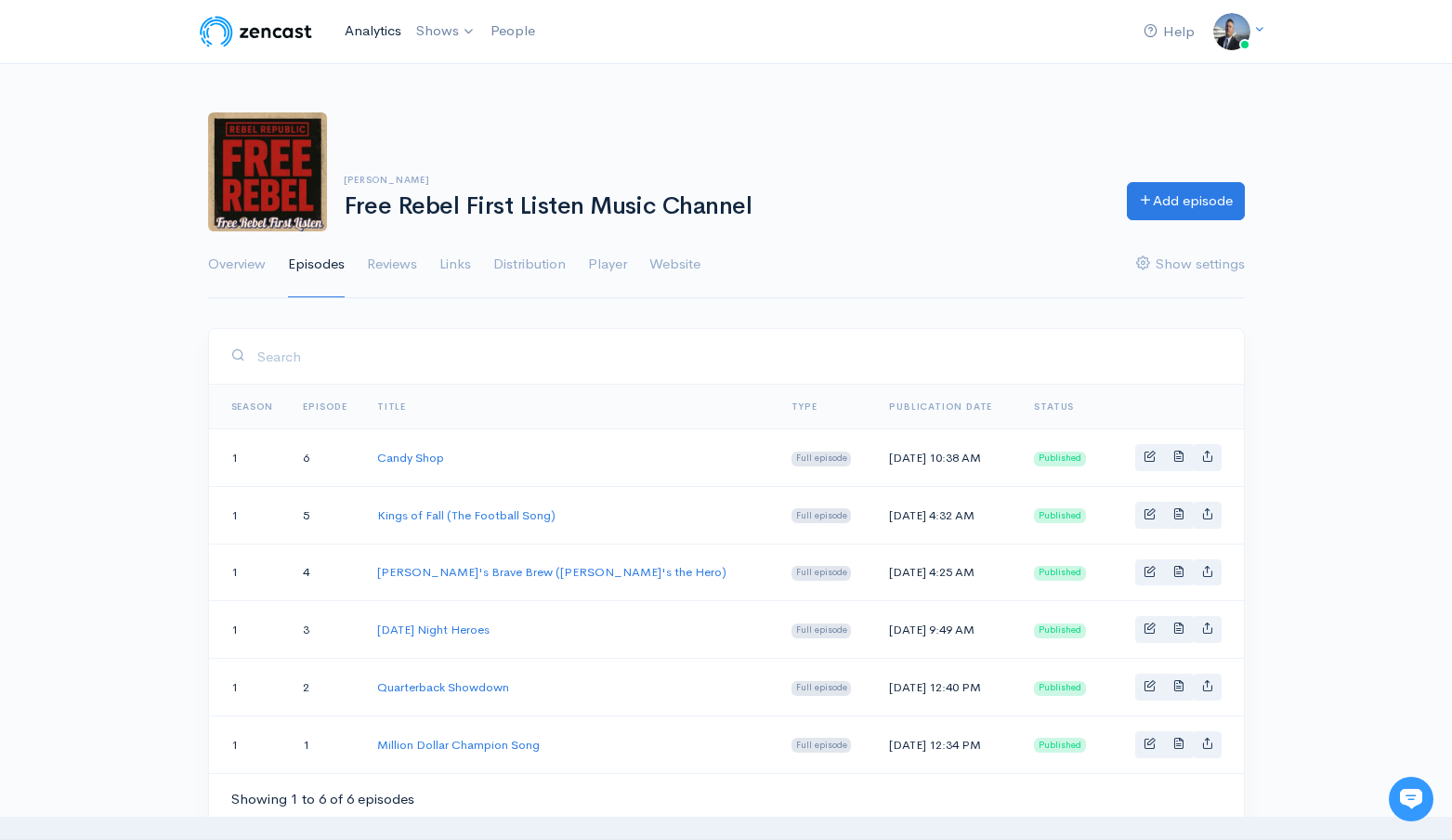
click at [364, 20] on link "Analytics" at bounding box center [372, 30] width 71 height 40
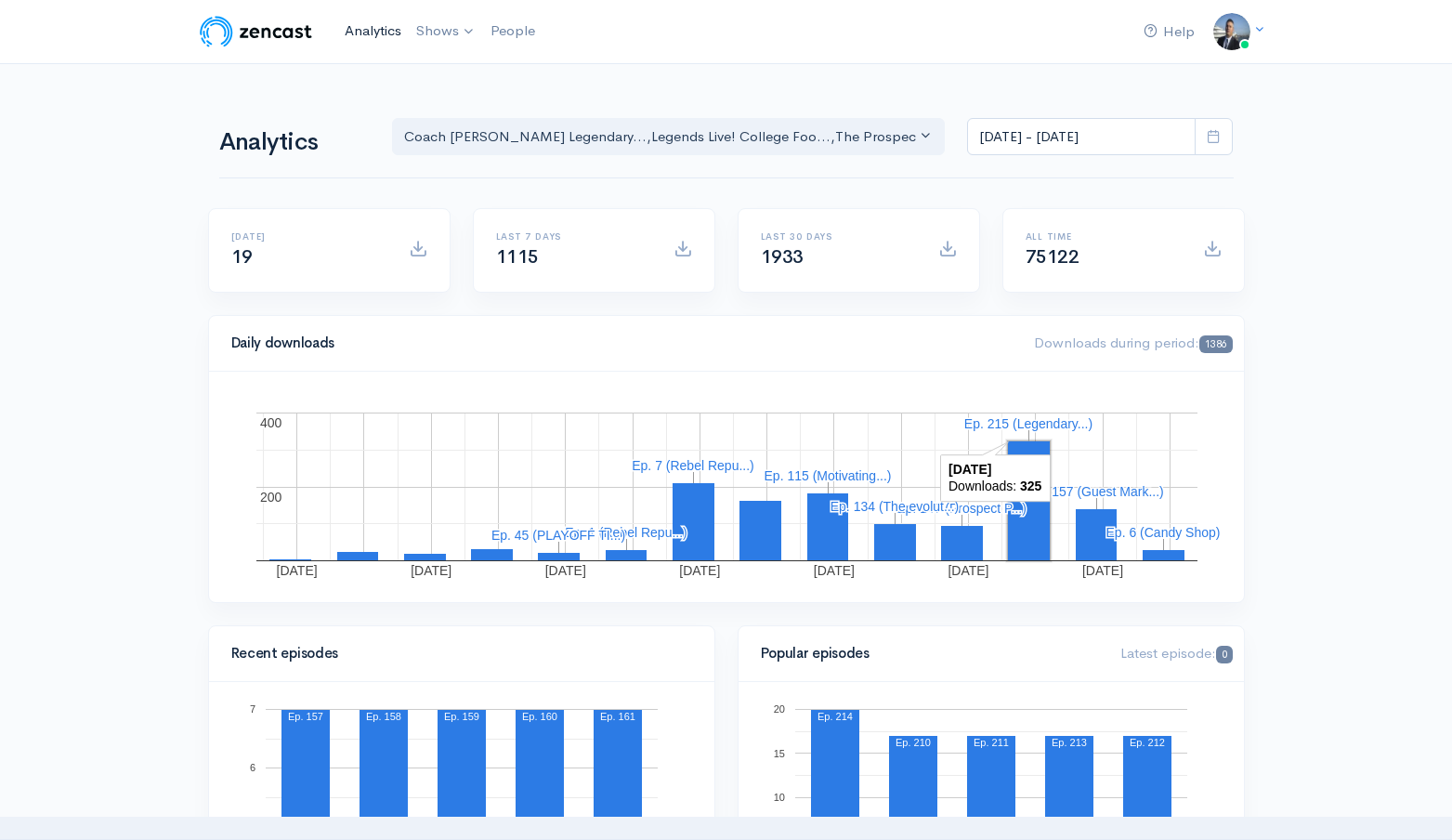
click at [385, 27] on link "Analytics" at bounding box center [372, 30] width 71 height 40
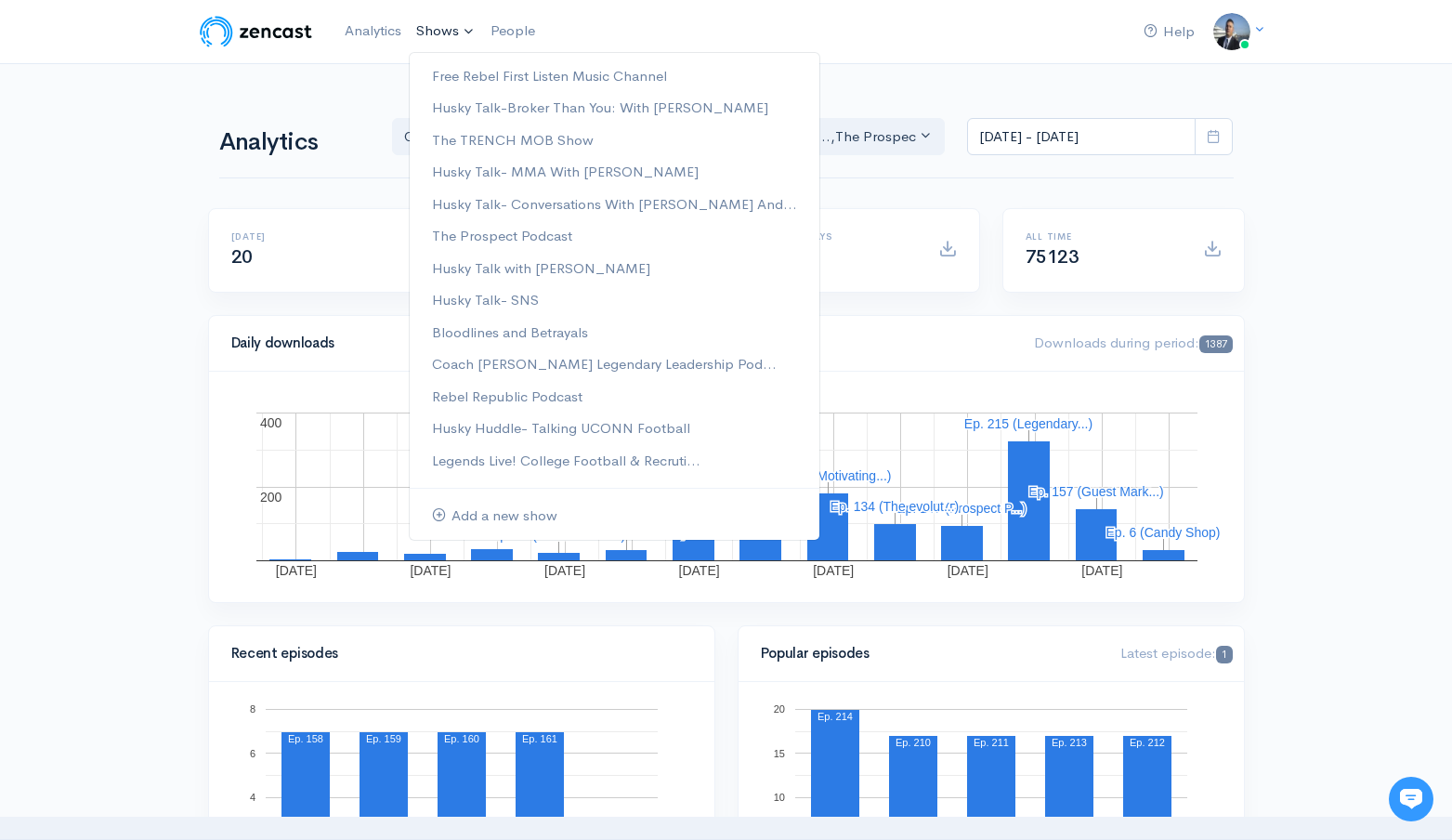
click at [414, 27] on link "Shows" at bounding box center [445, 31] width 74 height 41
click at [454, 76] on link "Free Rebel First Listen Music Channel" at bounding box center [614, 76] width 409 height 32
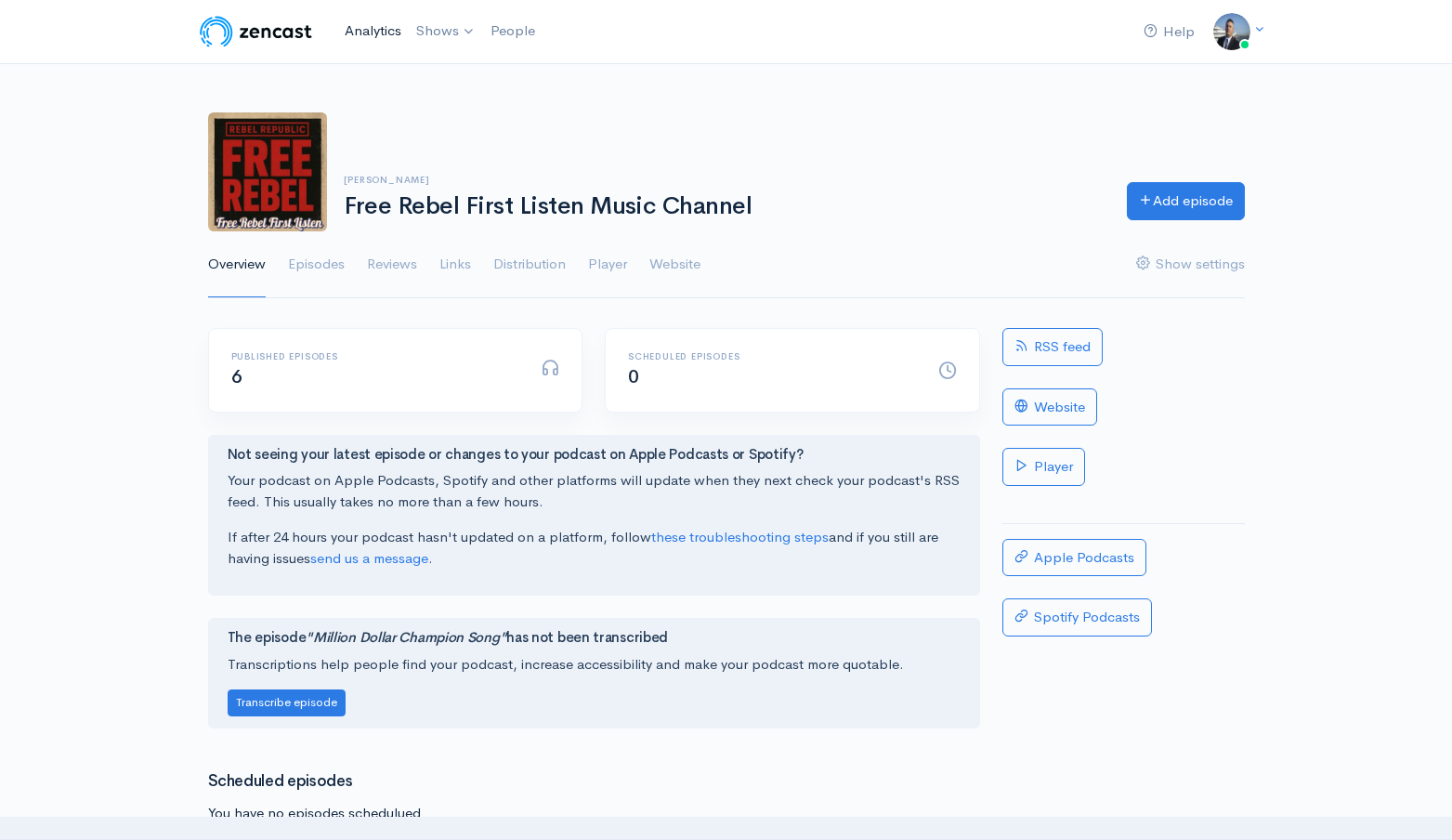
click at [392, 37] on link "Analytics" at bounding box center [372, 30] width 71 height 40
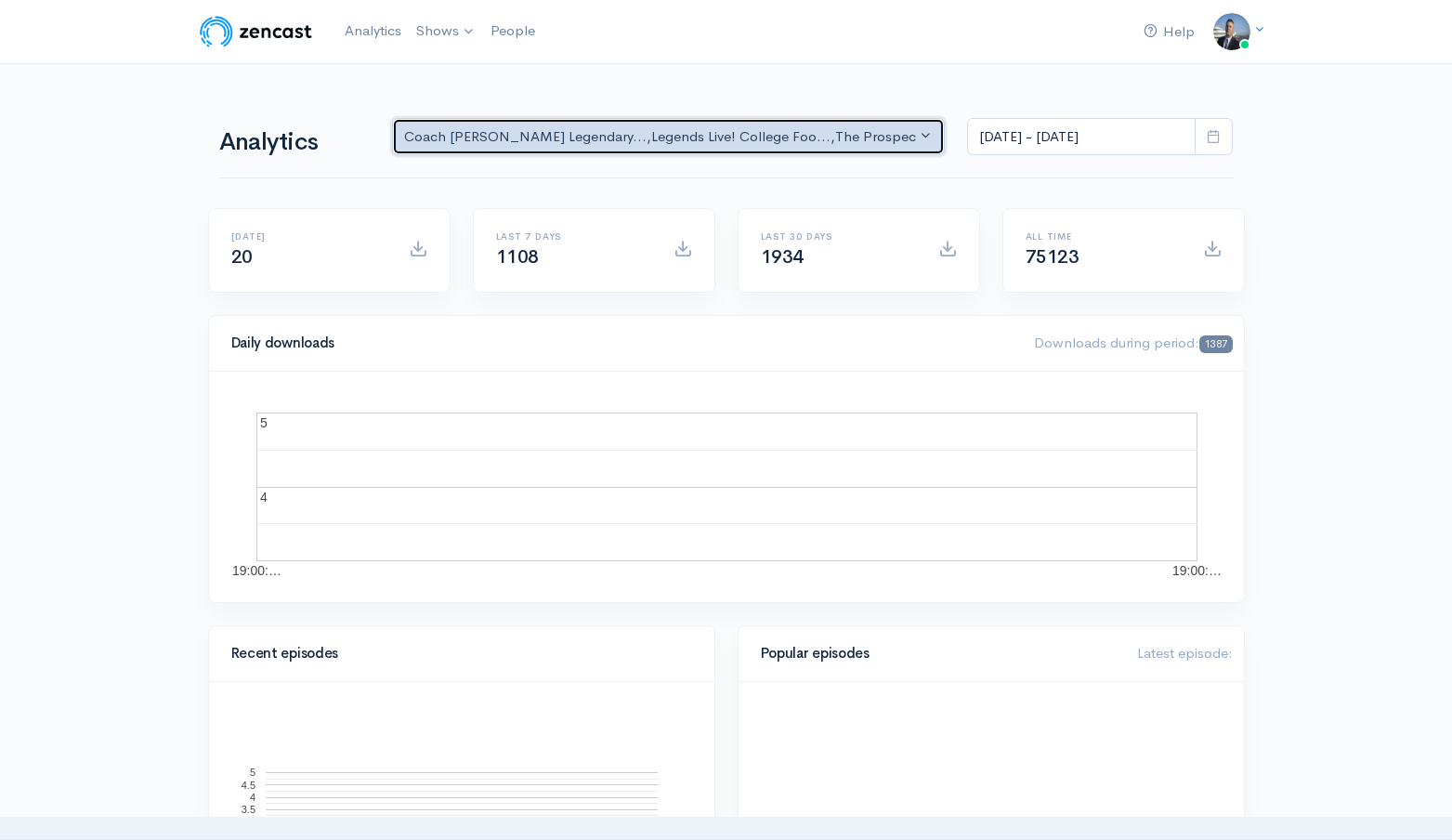
click at [824, 140] on div "Coach [PERSON_NAME] Legendary... , Legends Live! College Foo... , The Prospect …" at bounding box center [661, 137] width 513 height 22
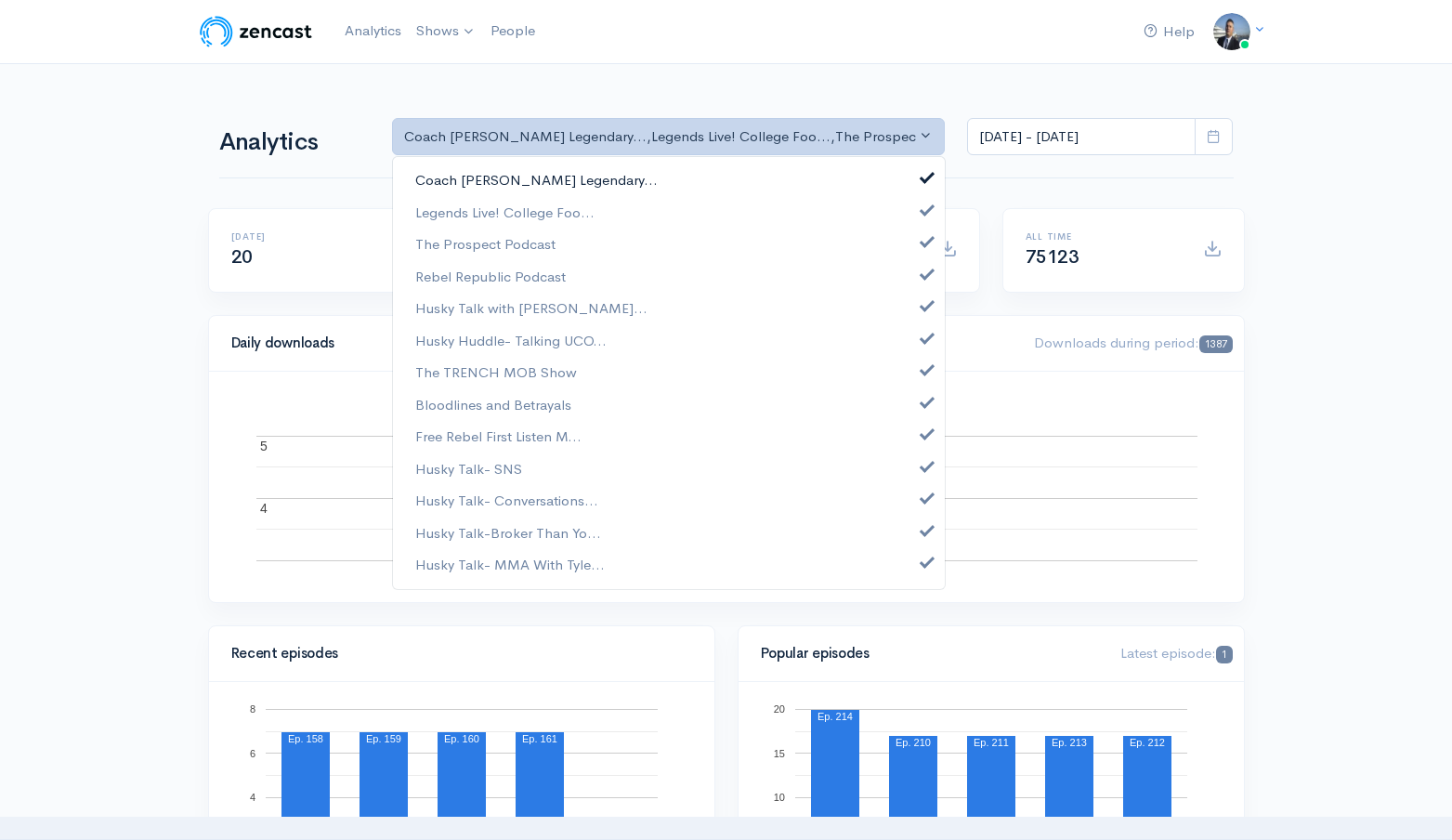
click at [749, 179] on link "Coach [PERSON_NAME] Legendary..." at bounding box center [669, 180] width 552 height 32
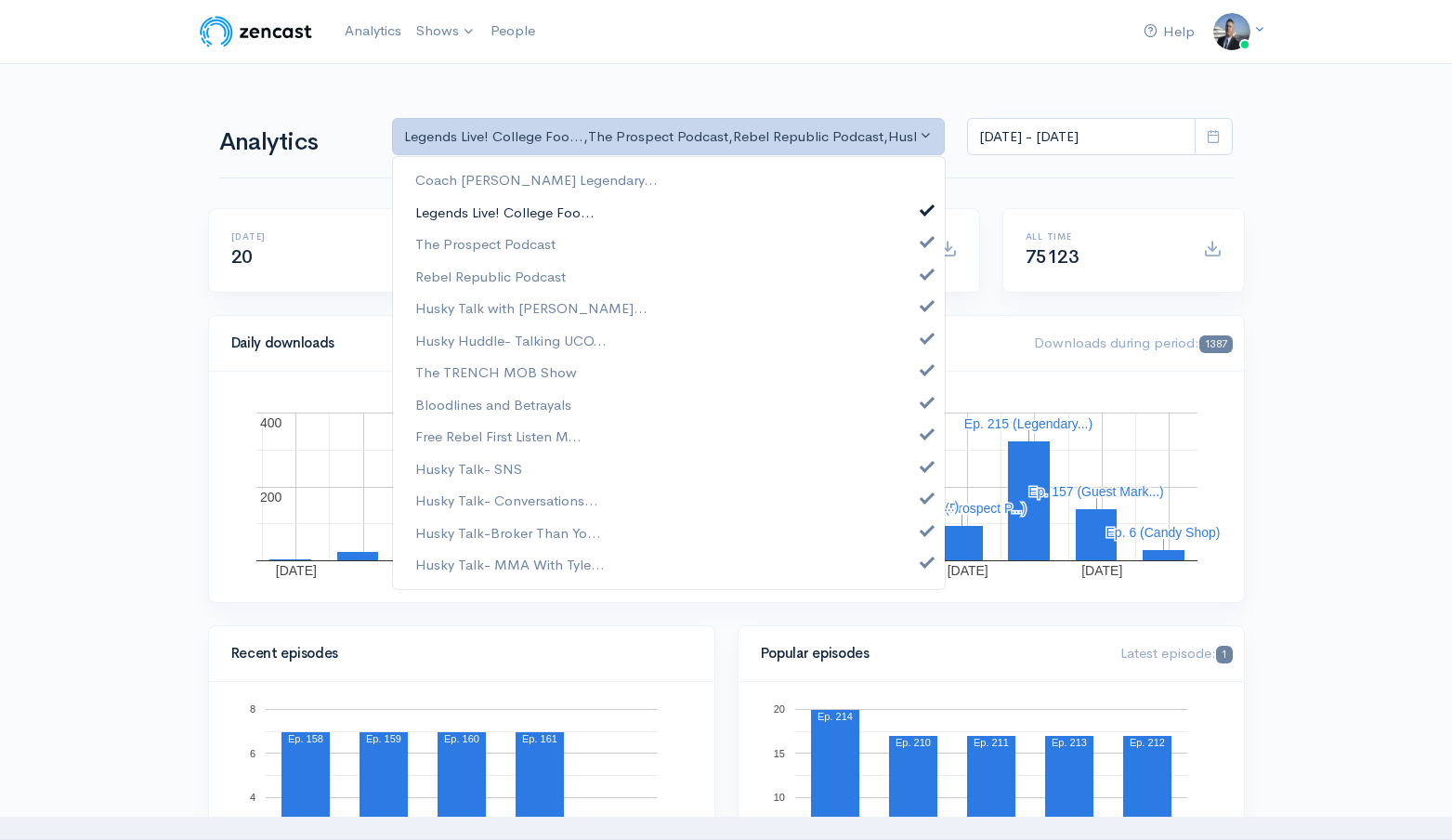
click at [734, 211] on link "Legends Live! College Foo..." at bounding box center [669, 211] width 552 height 32
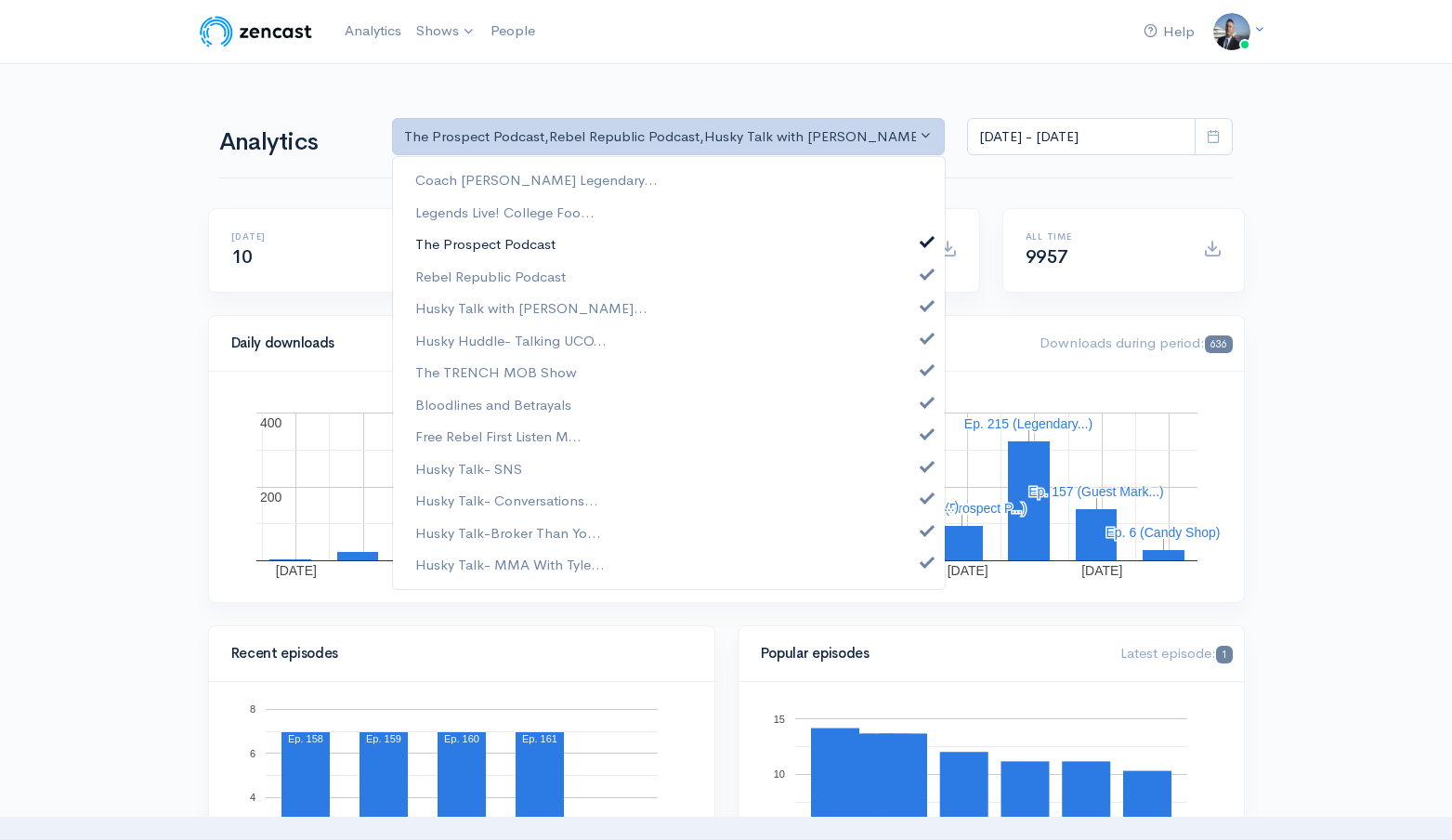
click at [727, 242] on link "The Prospect Podcast" at bounding box center [669, 244] width 552 height 32
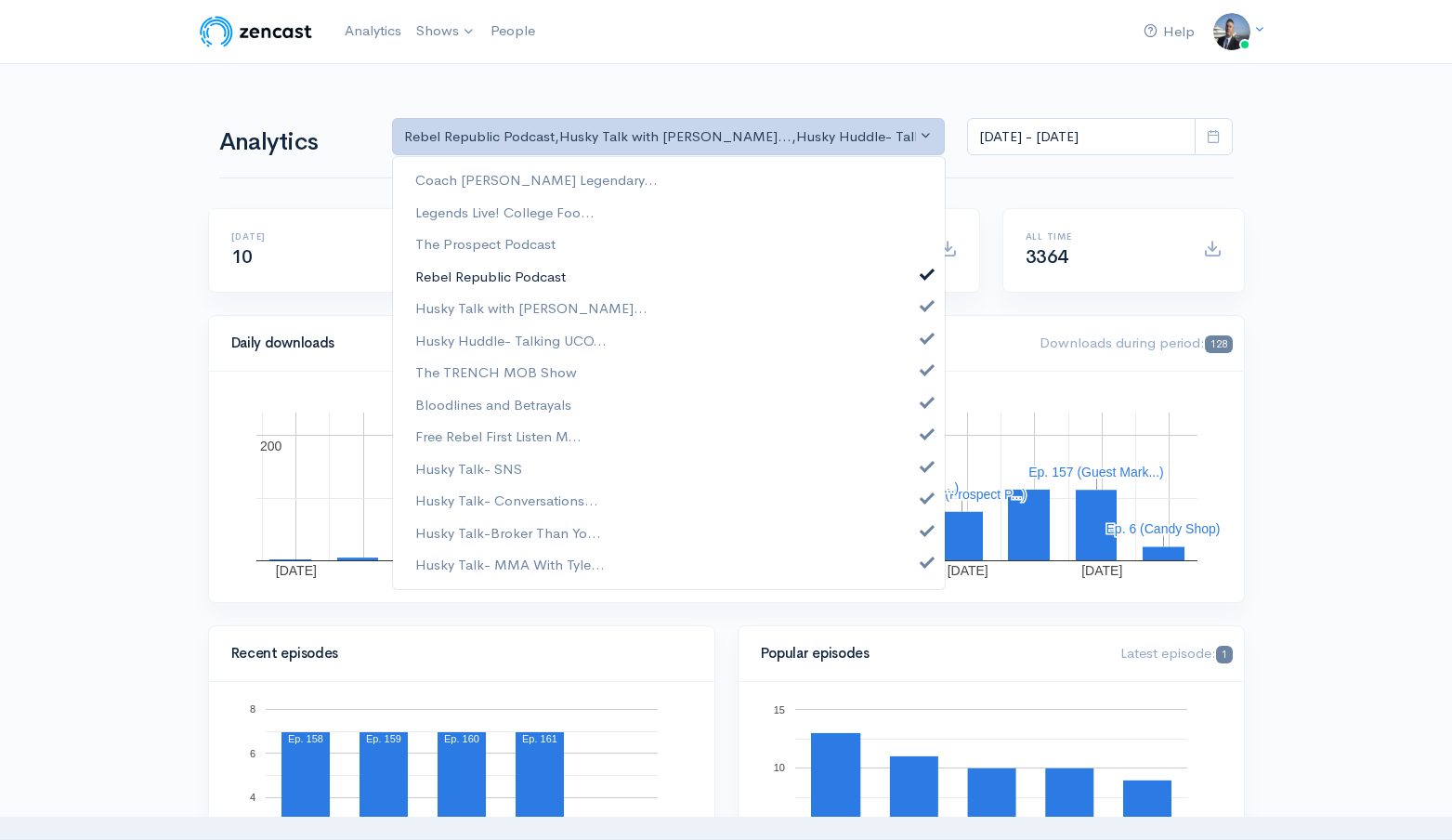
click at [724, 267] on link "Rebel Republic Podcast" at bounding box center [669, 276] width 552 height 32
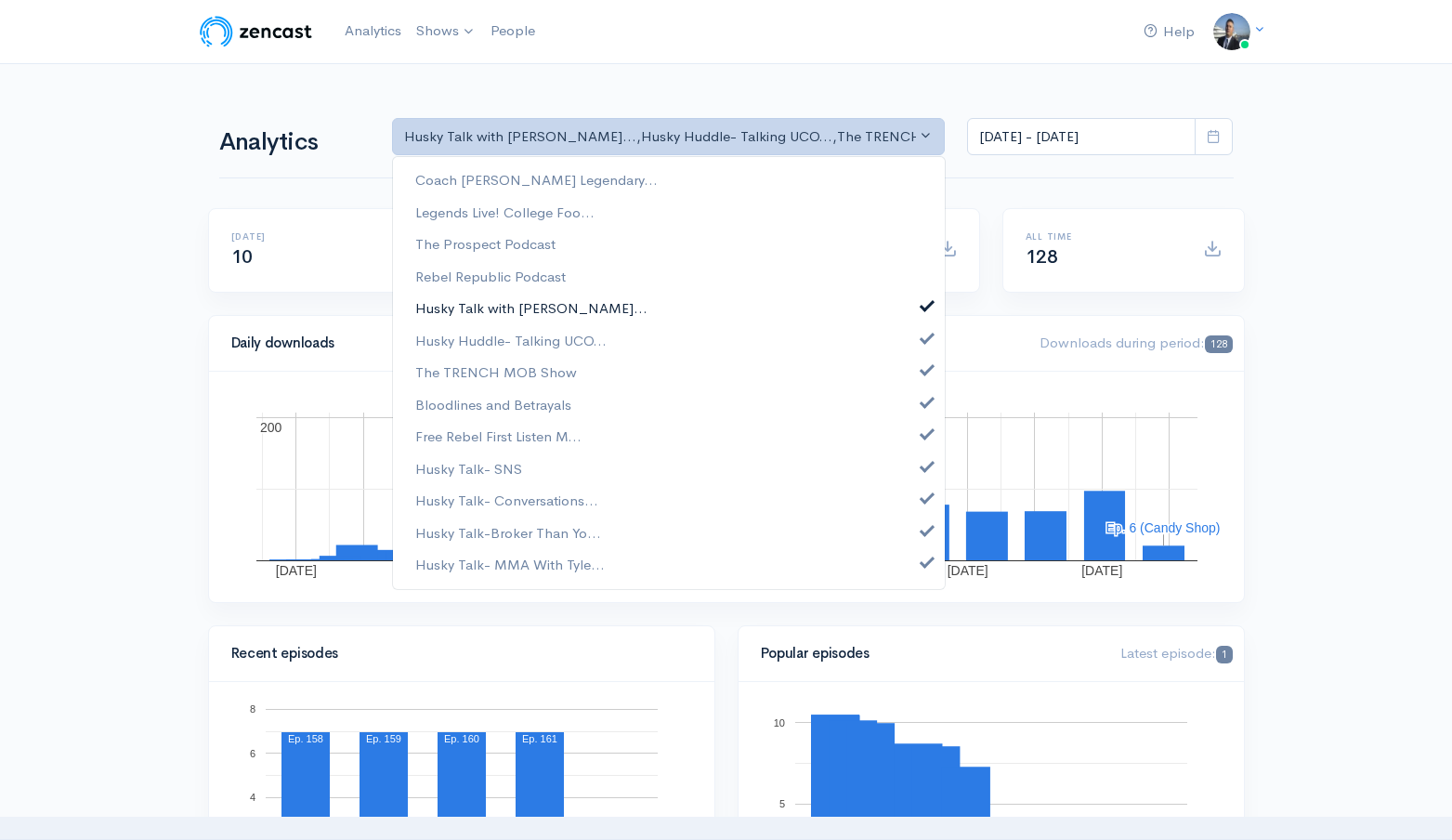
click at [724, 303] on link "Husky Talk with [PERSON_NAME]..." at bounding box center [669, 308] width 552 height 32
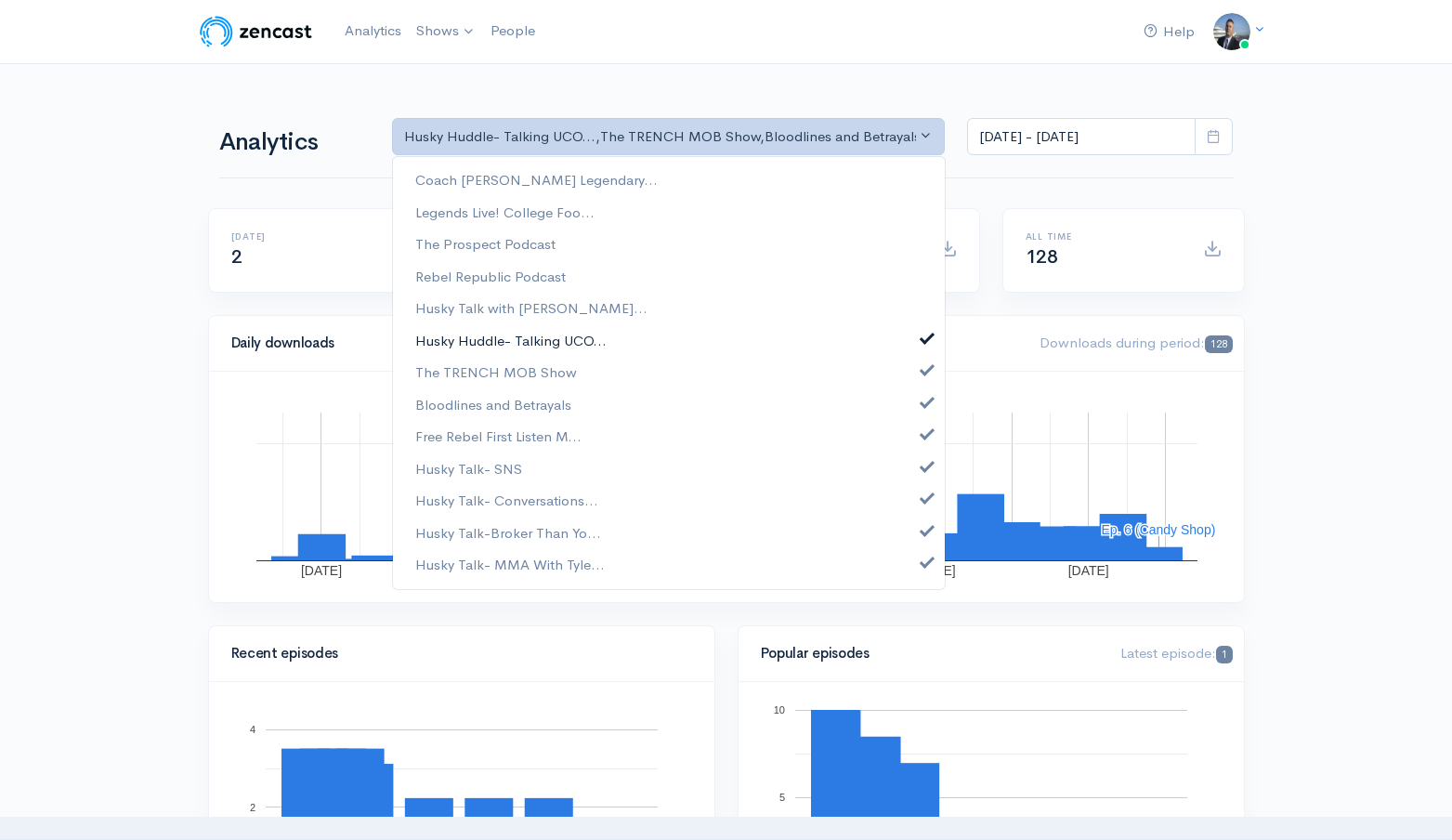
click at [720, 326] on link "Husky Huddle- Talking UCO..." at bounding box center [669, 340] width 552 height 32
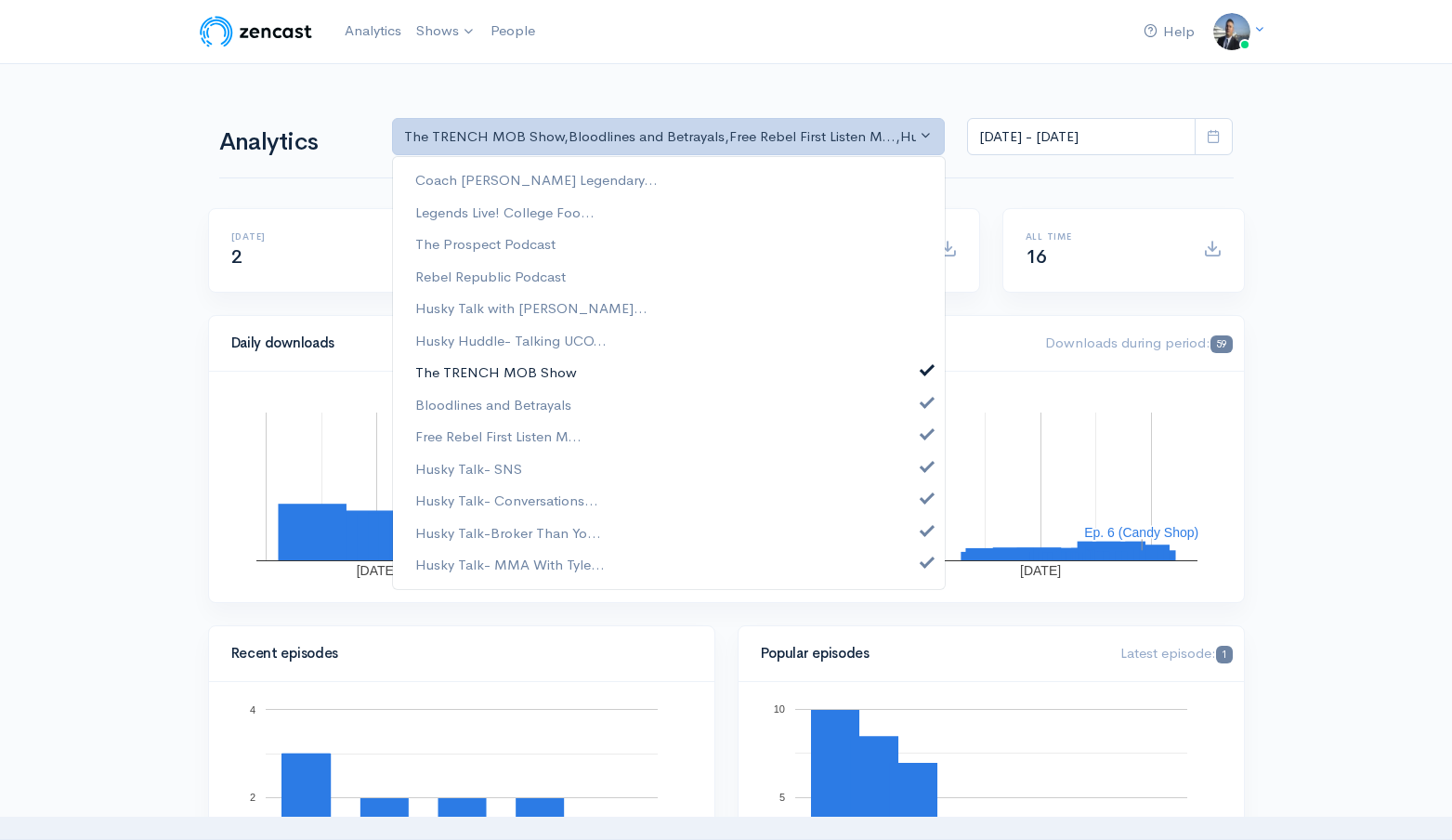
click at [719, 371] on link "The TRENCH MOB Show" at bounding box center [669, 372] width 552 height 32
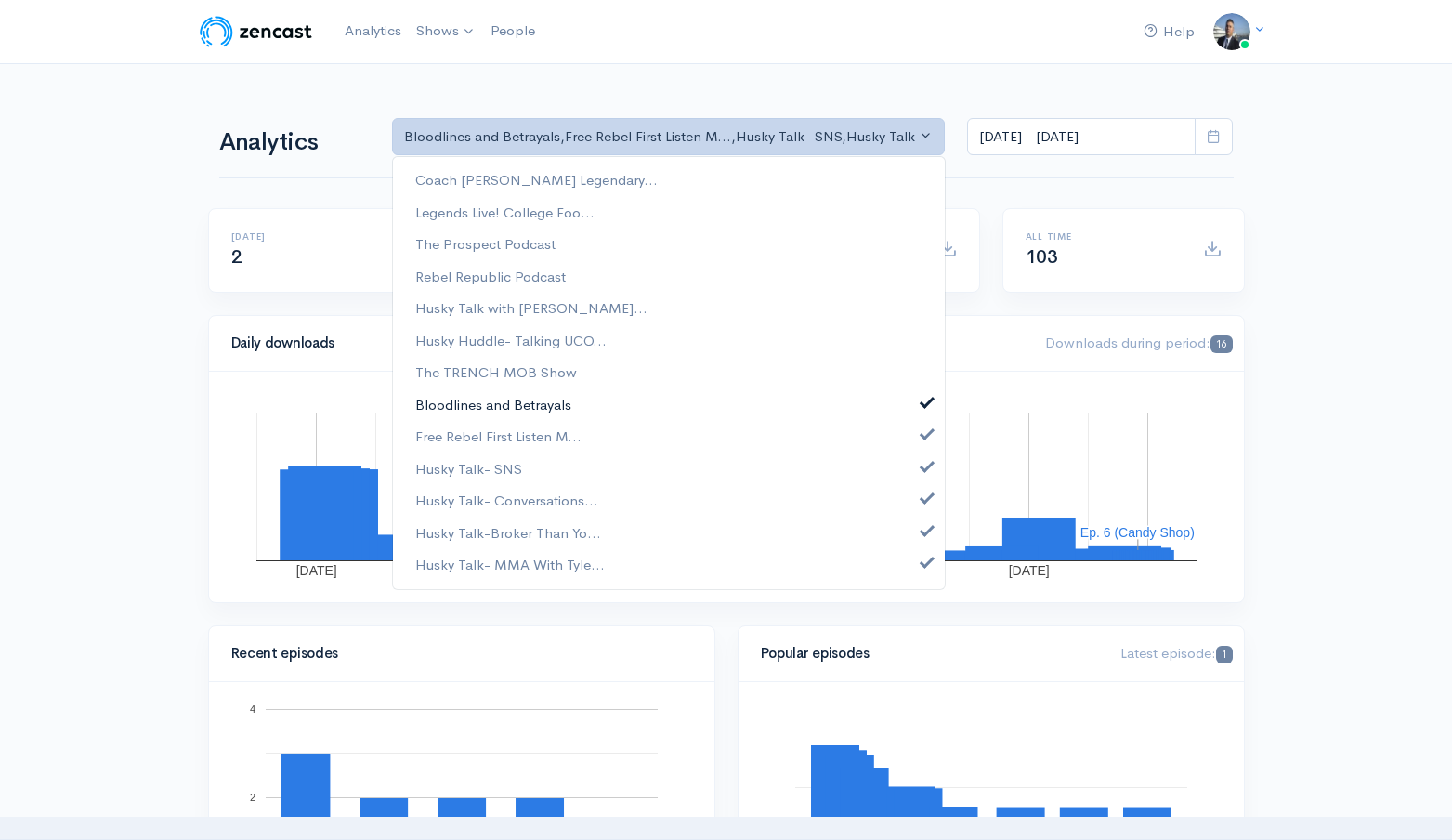
click at [718, 391] on link "Bloodlines and Betrayals" at bounding box center [669, 404] width 552 height 32
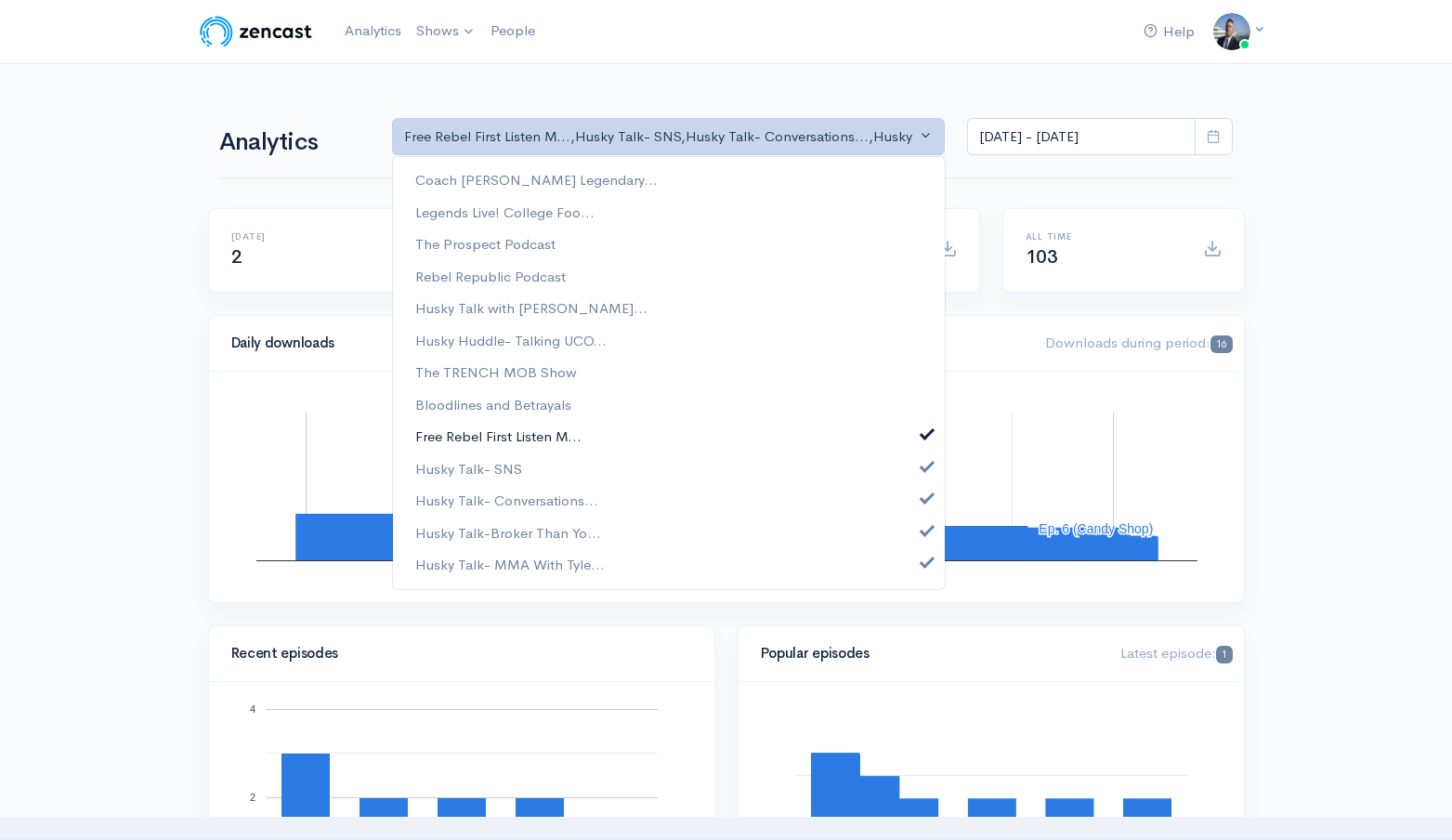
click at [712, 429] on link "Free Rebel First Listen M..." at bounding box center [669, 437] width 552 height 32
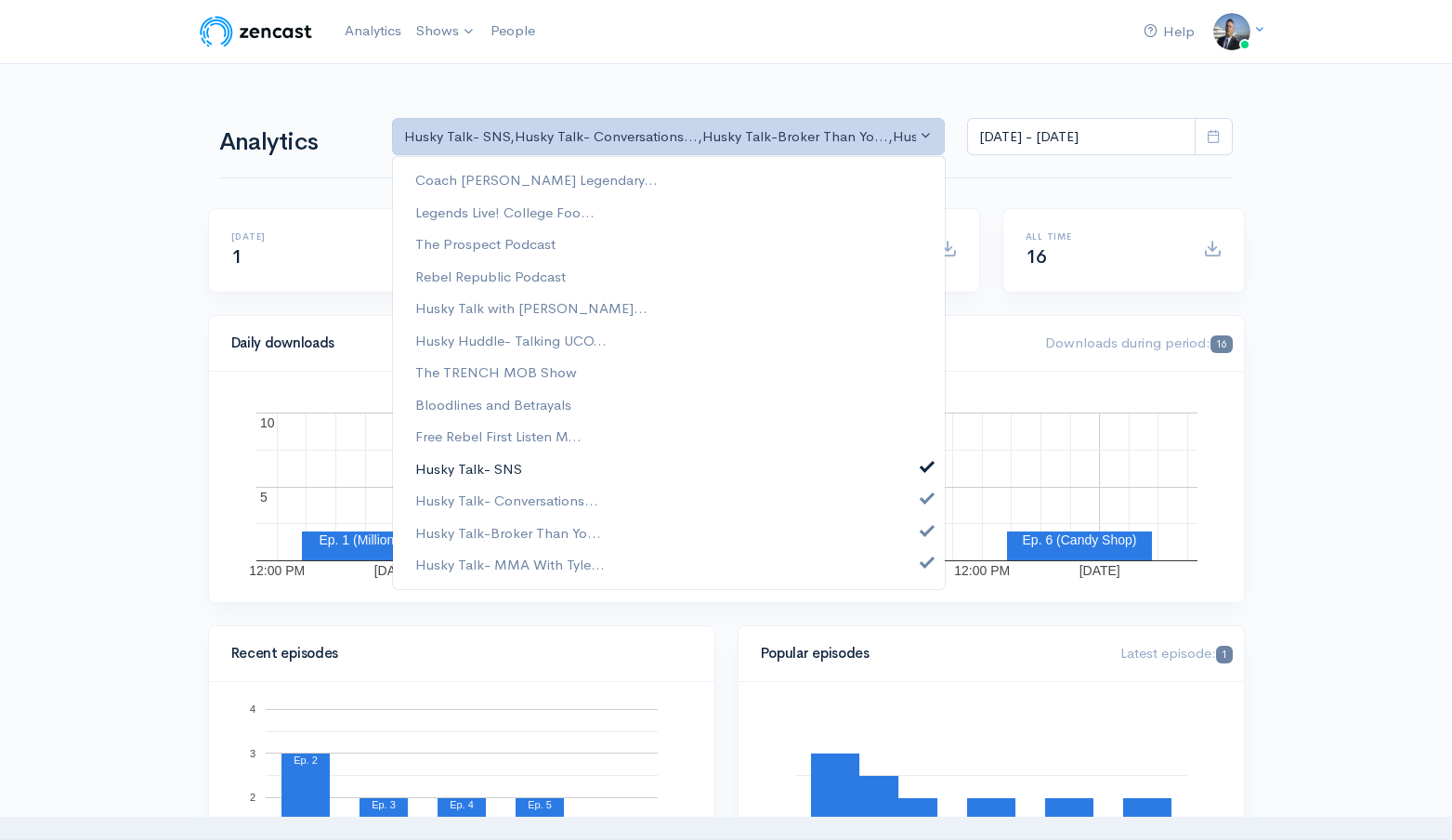
click at [710, 461] on link "Husky Talk- SNS" at bounding box center [669, 468] width 552 height 32
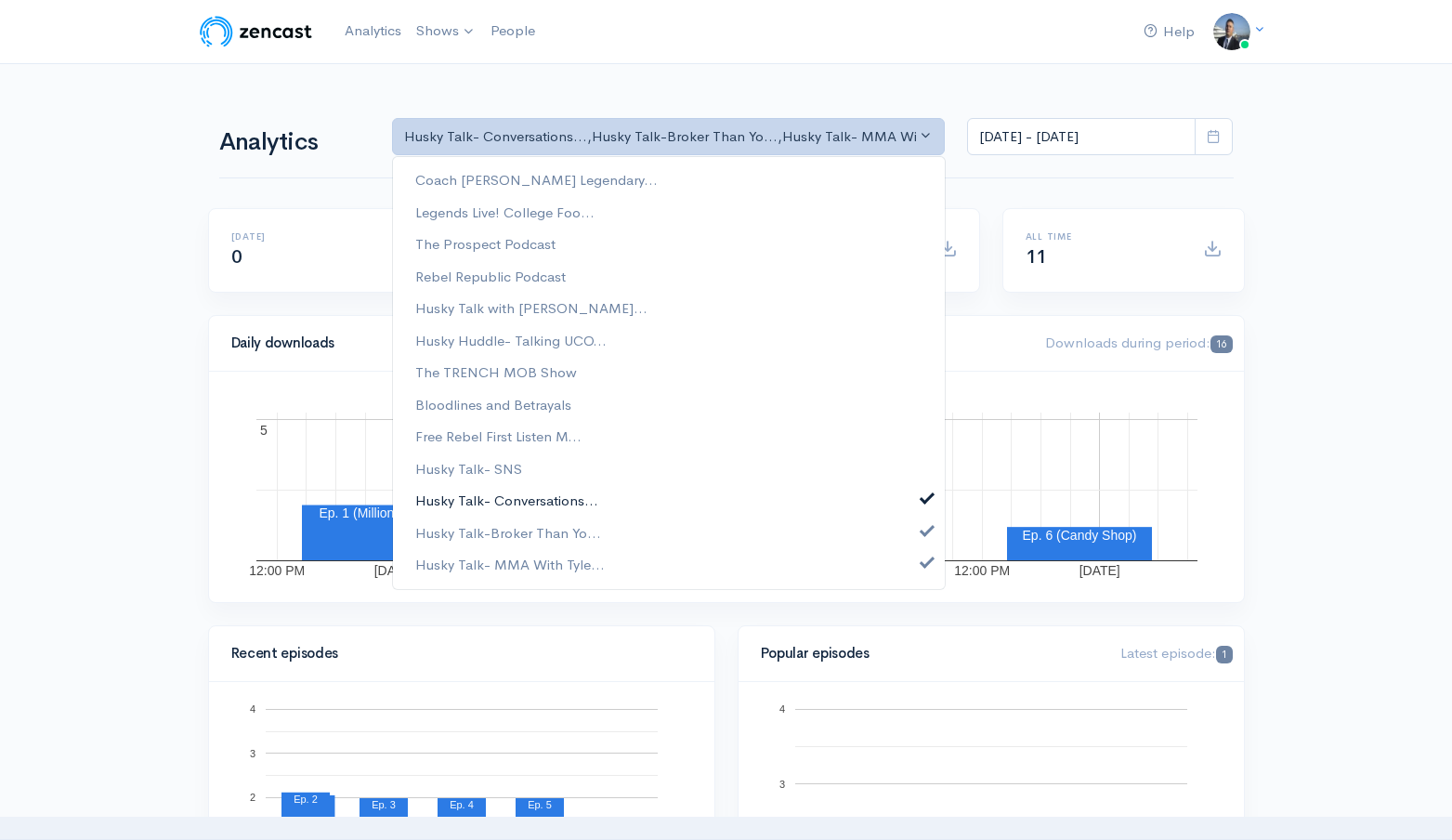
click at [704, 499] on link "Husky Talk- Conversations..." at bounding box center [669, 500] width 552 height 32
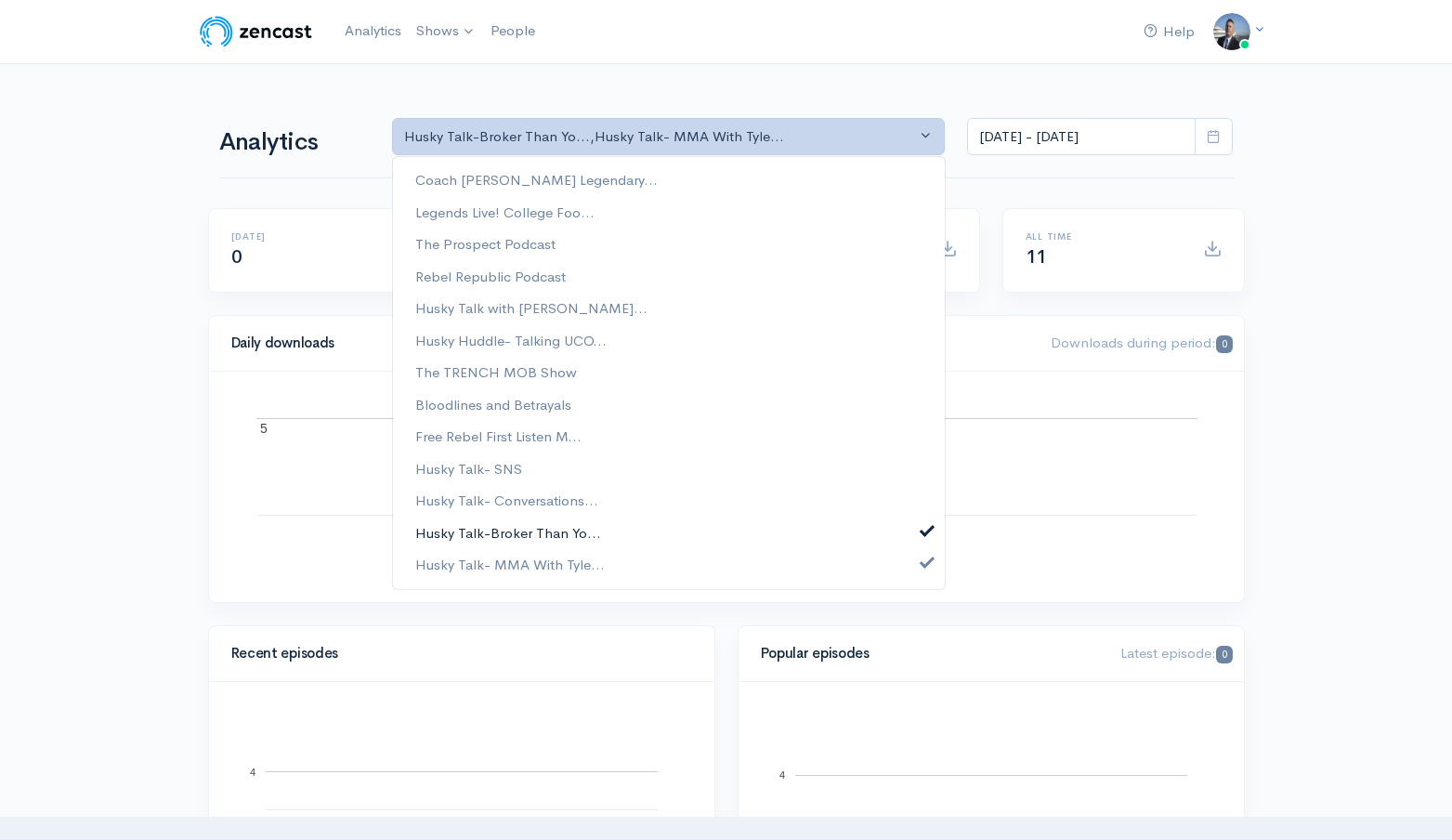
click at [700, 542] on link "Husky Talk-Broker Than Yo..." at bounding box center [669, 533] width 552 height 32
select select "15946"
click at [690, 581] on div "Coach [PERSON_NAME] Legendary... Legends Live! College Foo... The Prospect Podc…" at bounding box center [669, 372] width 554 height 434
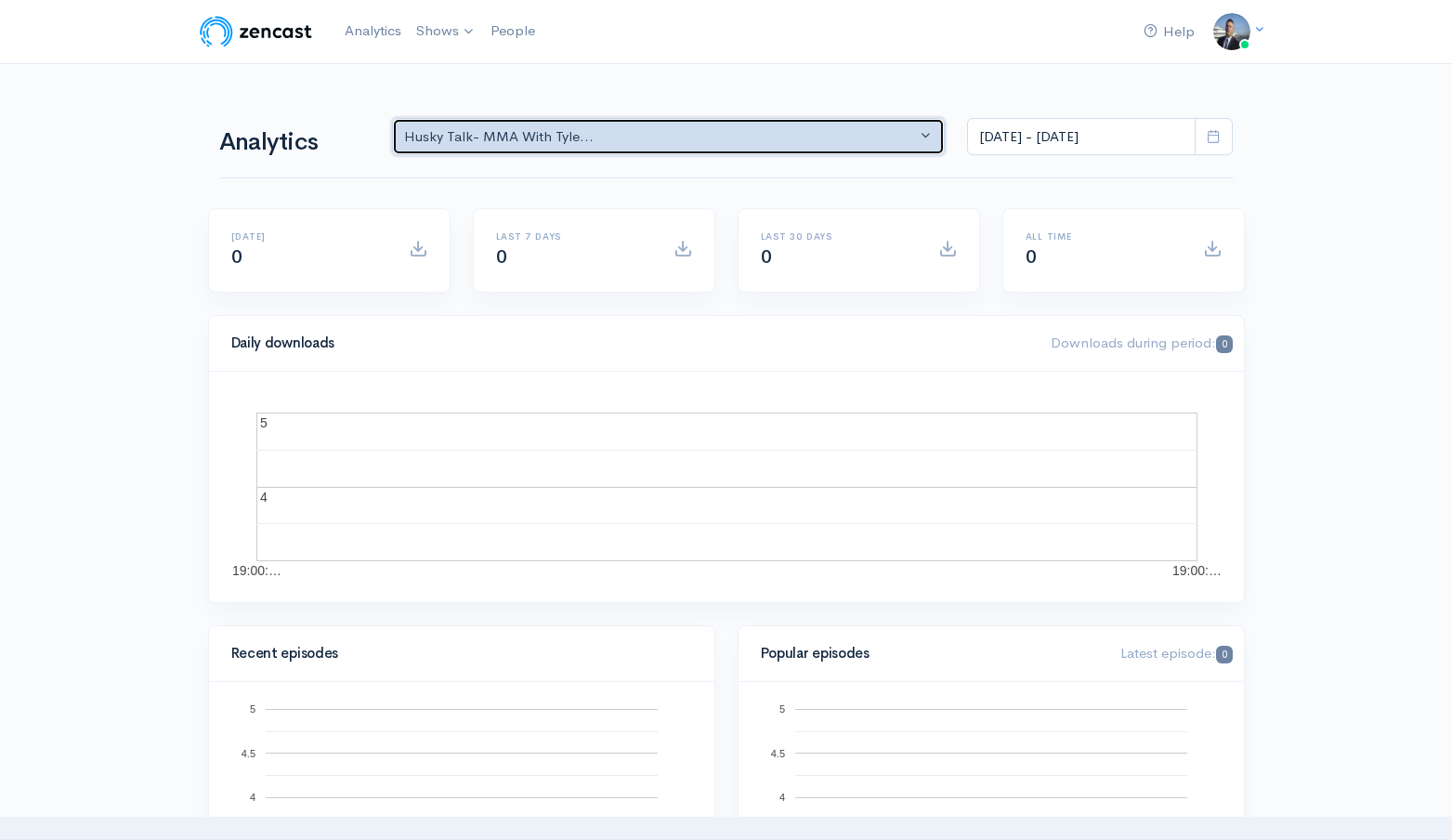
click at [678, 141] on div "Husky Talk- MMA With Tyle..." at bounding box center [661, 137] width 513 height 22
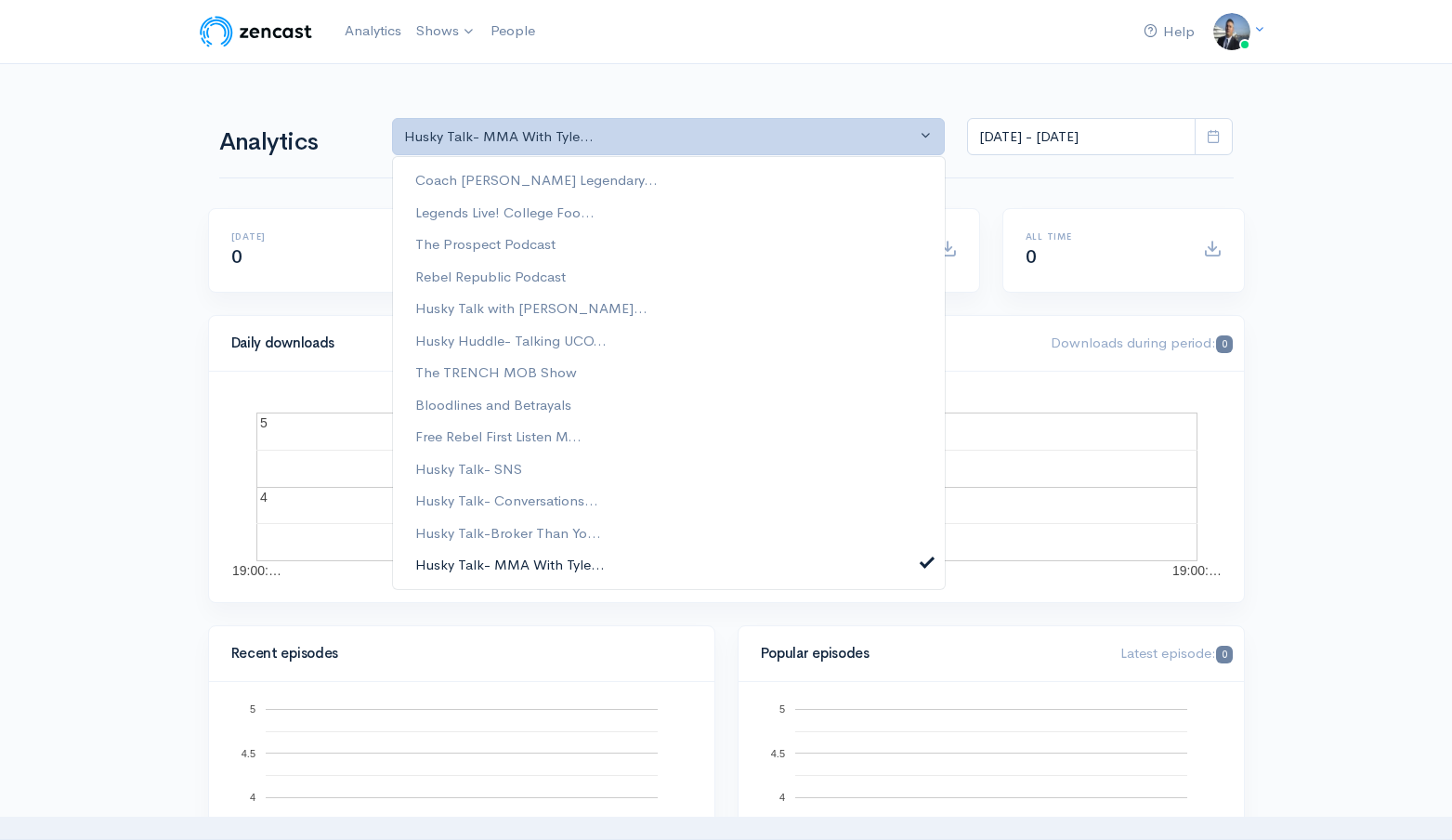
click at [555, 561] on span "Husky Talk- MMA With Tyle..." at bounding box center [510, 565] width 190 height 22
click at [586, 435] on link "Free Rebel First Listen M..." at bounding box center [669, 437] width 552 height 32
select select "15939"
